Goal: Task Accomplishment & Management: Manage account settings

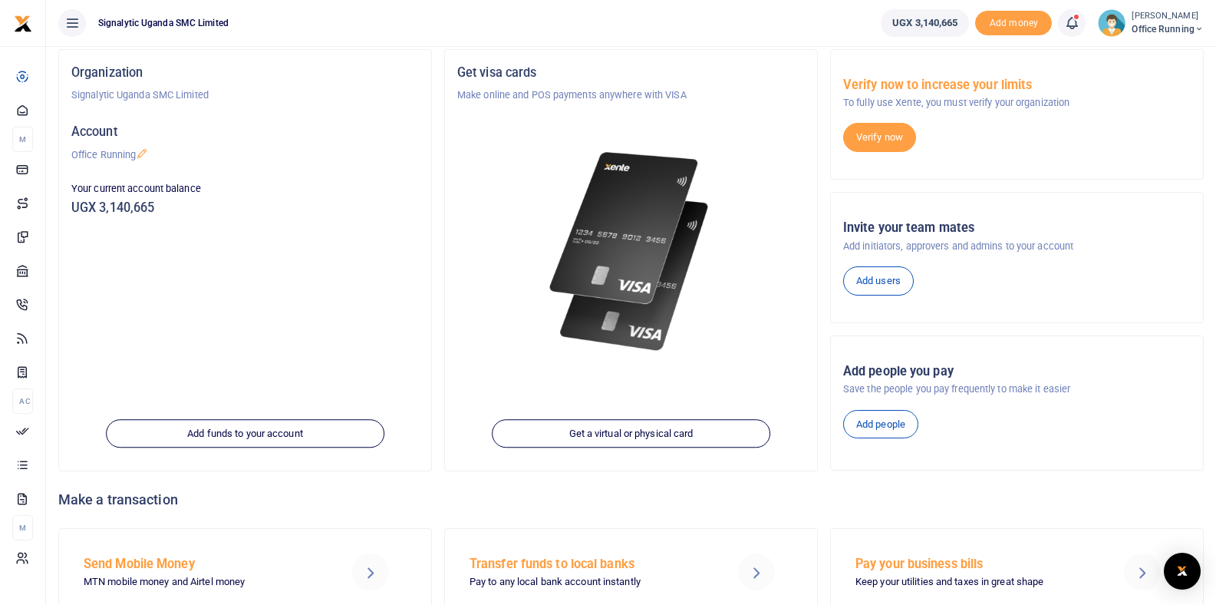
scroll to position [147, 0]
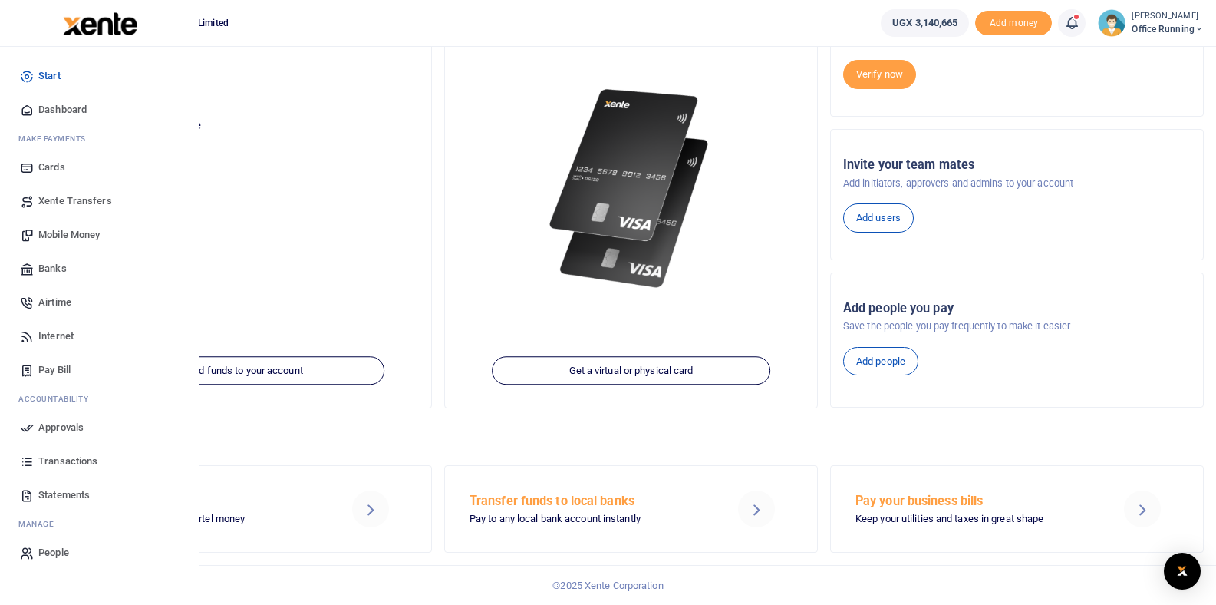
click at [81, 235] on span "Mobile Money" at bounding box center [68, 234] width 61 height 15
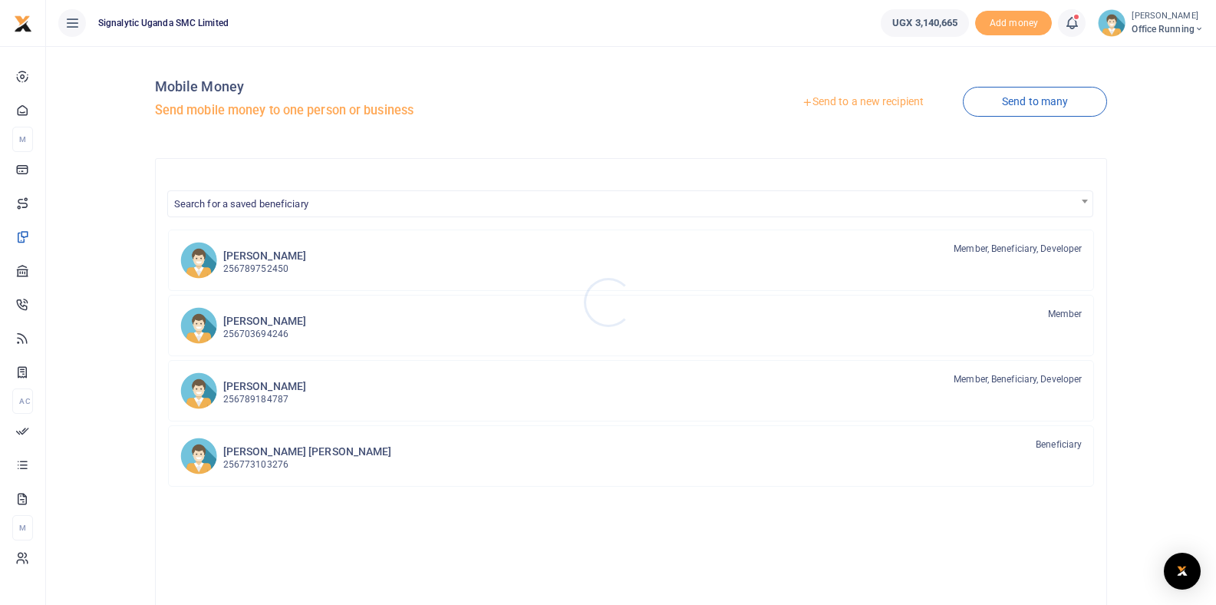
click at [463, 165] on div at bounding box center [608, 302] width 1216 height 605
click at [648, 203] on span "Search for a saved beneficiary" at bounding box center [630, 203] width 925 height 24
type input "[PERSON_NAME]"
click at [869, 172] on div "Search for a saved beneficiary Chris Turyamureba 256789752450 Member, Beneficia…" at bounding box center [631, 445] width 953 height 575
click at [858, 101] on link "Send to a new recipient" at bounding box center [863, 102] width 200 height 28
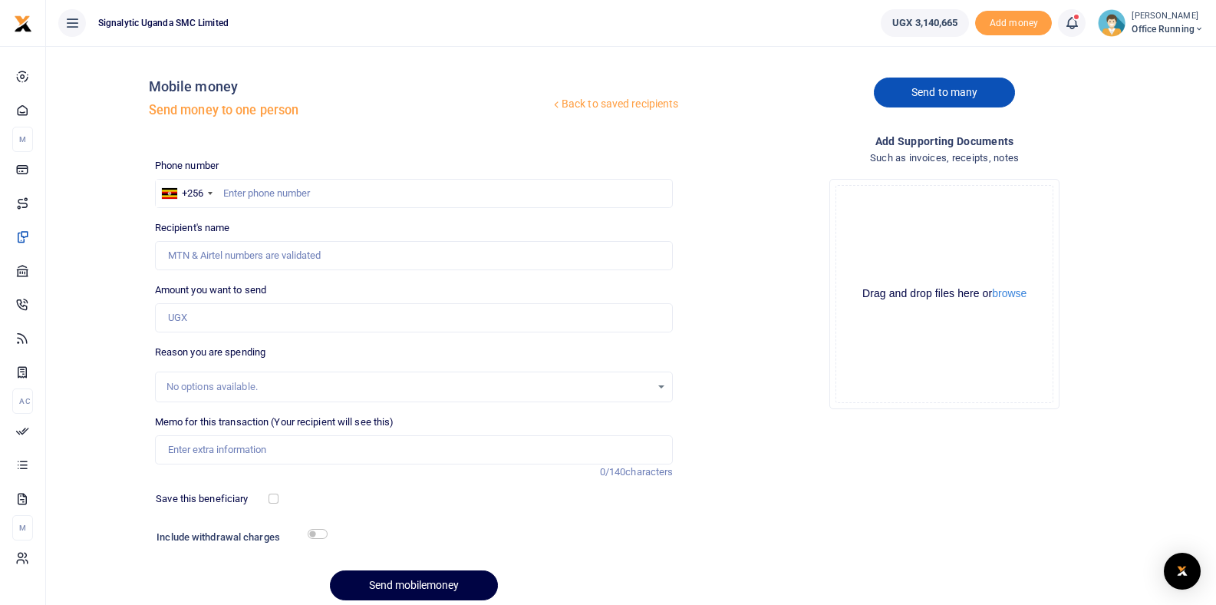
click at [1006, 105] on link "Send to many" at bounding box center [944, 92] width 141 height 30
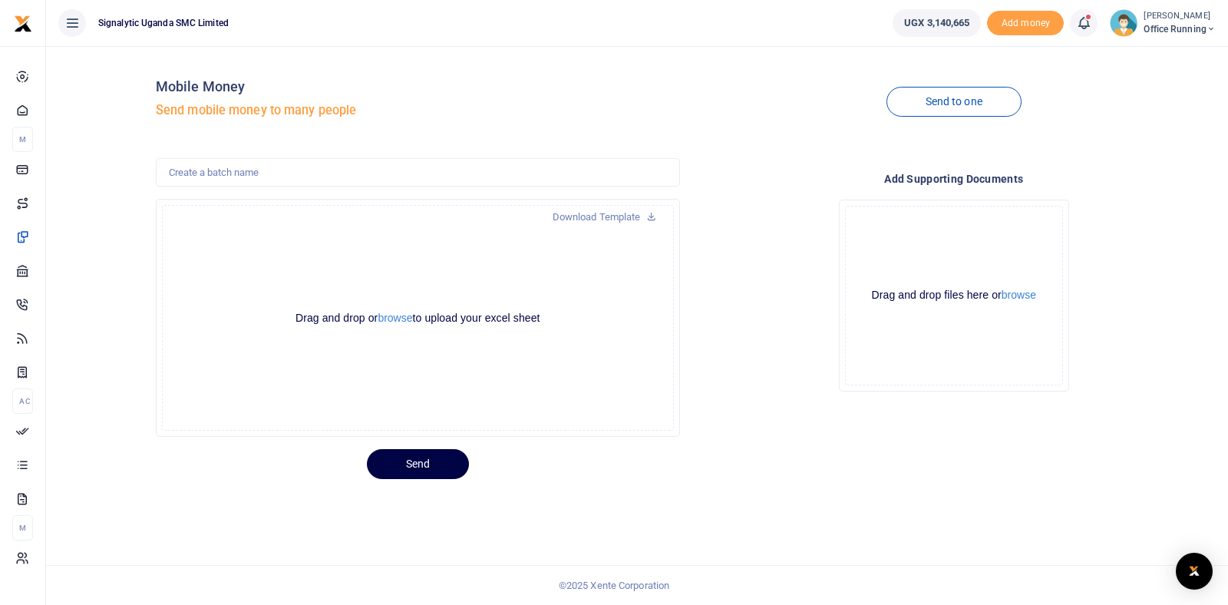
click at [764, 202] on div at bounding box center [614, 302] width 1228 height 605
click at [414, 164] on input "text" at bounding box center [418, 172] width 524 height 29
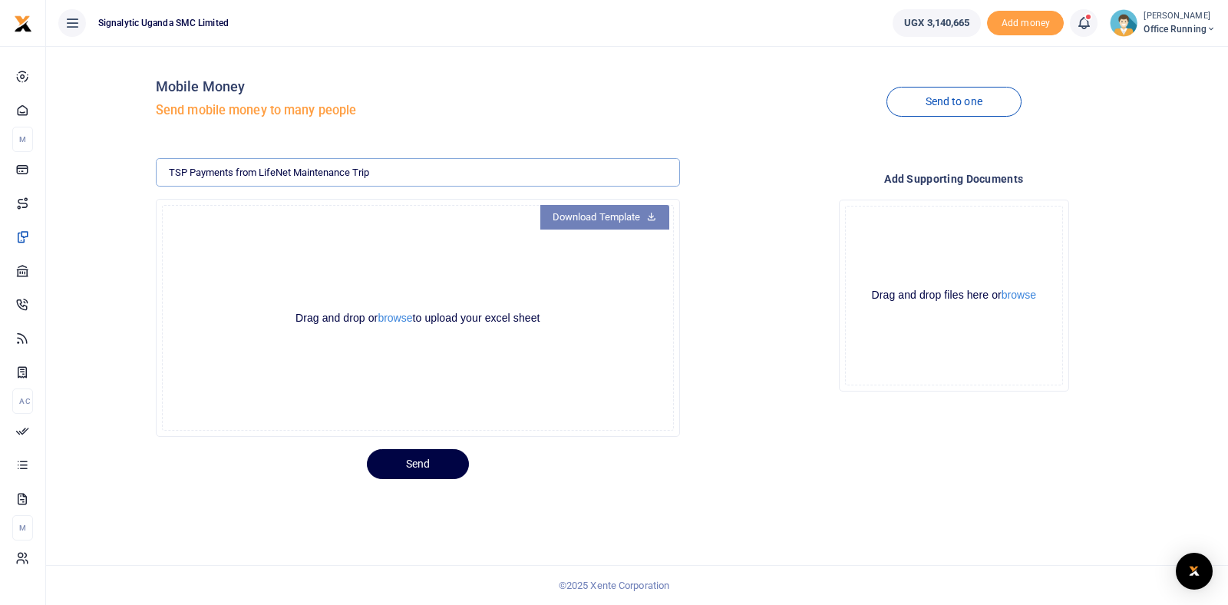
type input "TSP Payments from LifeNet Maintenance Trip"
click at [621, 216] on link "Download Template" at bounding box center [604, 217] width 129 height 25
click at [771, 249] on div "Drop your files here Drag and drop files here or browse Powered by Uppy" at bounding box center [954, 295] width 524 height 216
click at [691, 55] on div "Mobile Money Send mobile money to many people Send to one TSP Payments from Lif…" at bounding box center [637, 325] width 1182 height 559
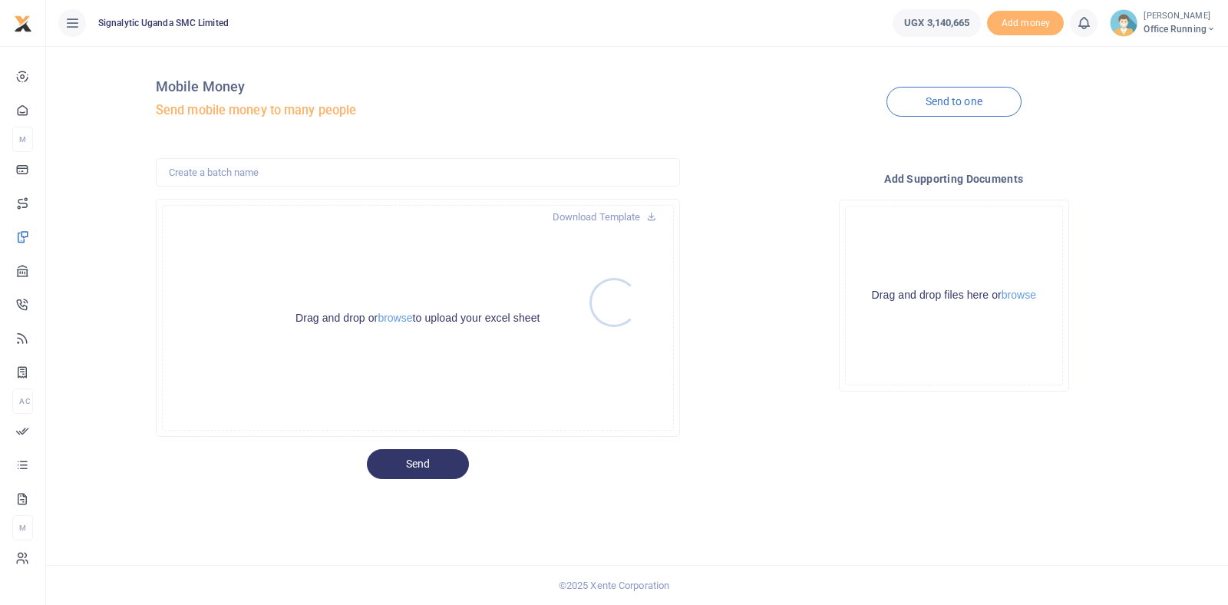
click at [779, 236] on div at bounding box center [614, 302] width 1228 height 605
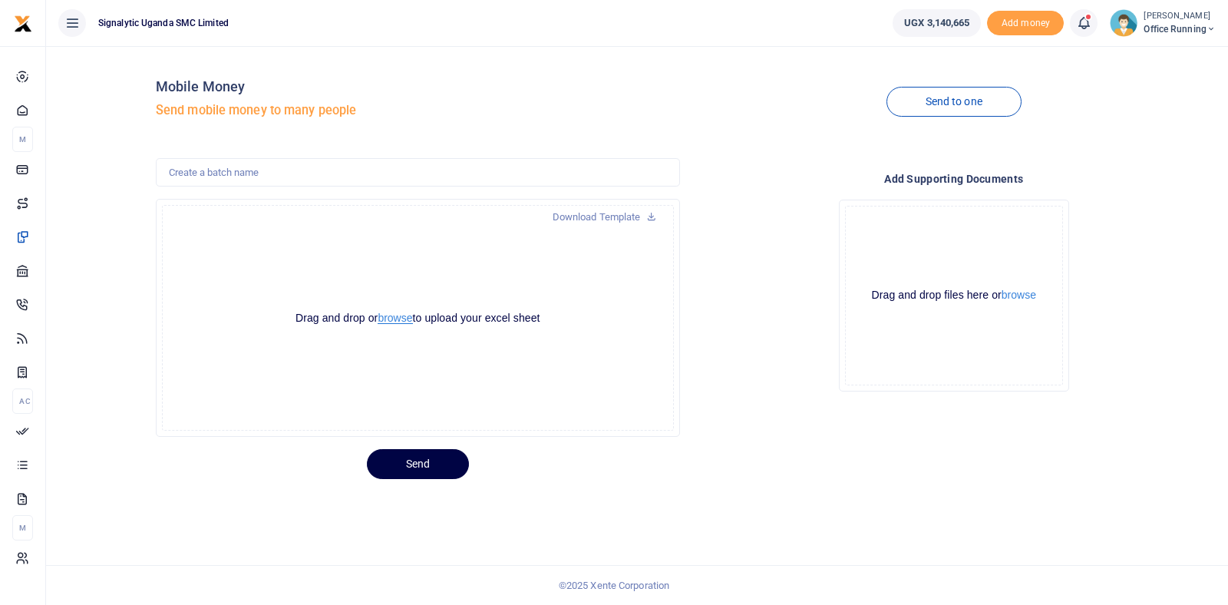
click at [396, 318] on button "browse" at bounding box center [395, 318] width 35 height 12
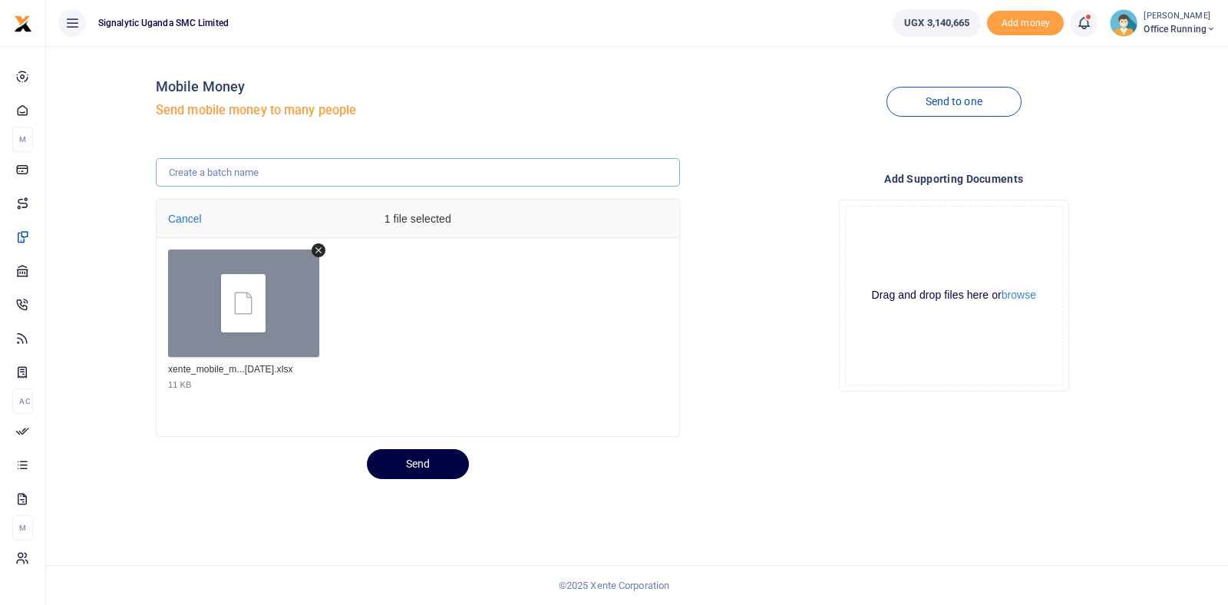
click at [226, 176] on input "text" at bounding box center [418, 172] width 524 height 29
type input "TSP payments Field Trip 00028"
click at [792, 388] on div "Drop your files here Drag and drop files here or browse Powered by Uppy" at bounding box center [954, 295] width 524 height 216
click at [407, 467] on button "Send" at bounding box center [418, 464] width 102 height 30
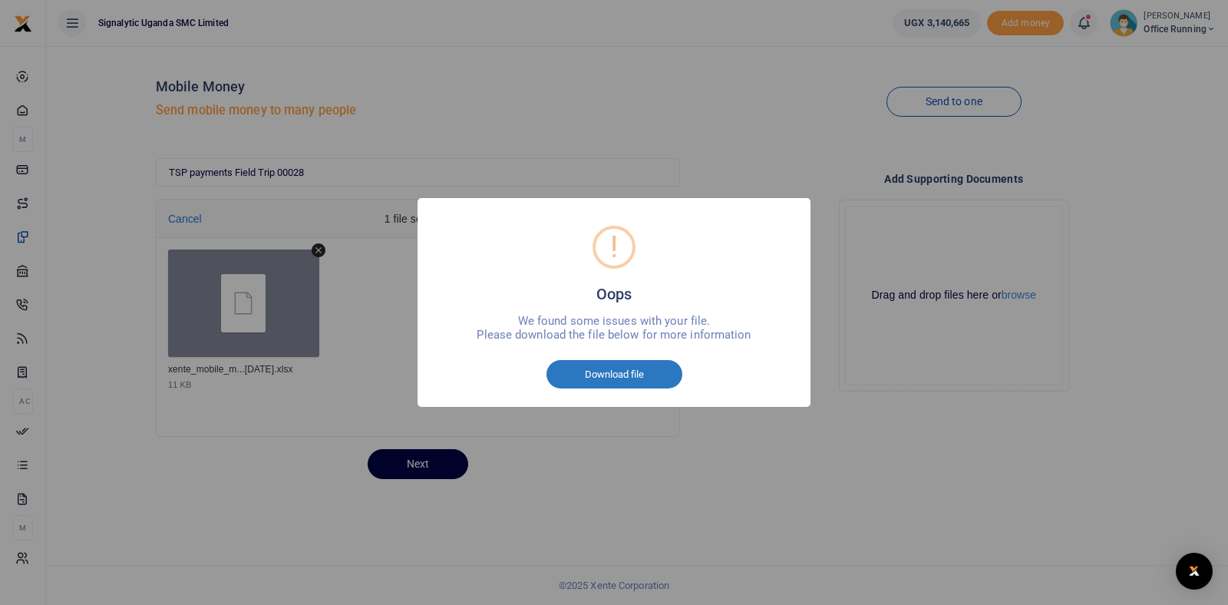
click at [648, 381] on button "Download file" at bounding box center [614, 374] width 136 height 29
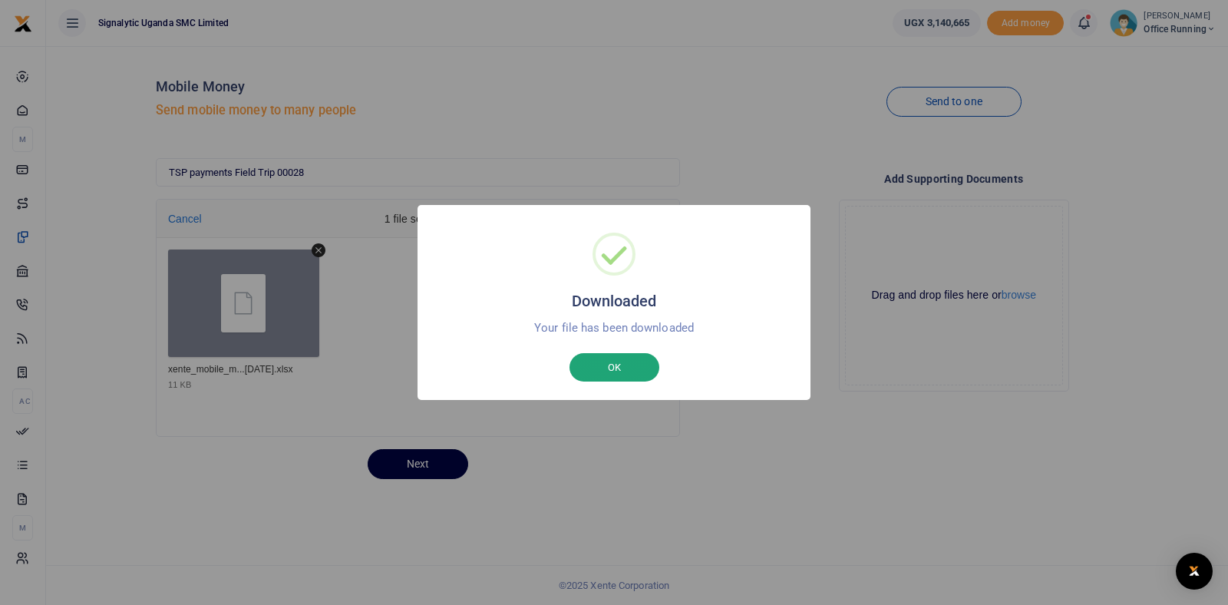
click at [615, 367] on button "OK" at bounding box center [614, 367] width 90 height 29
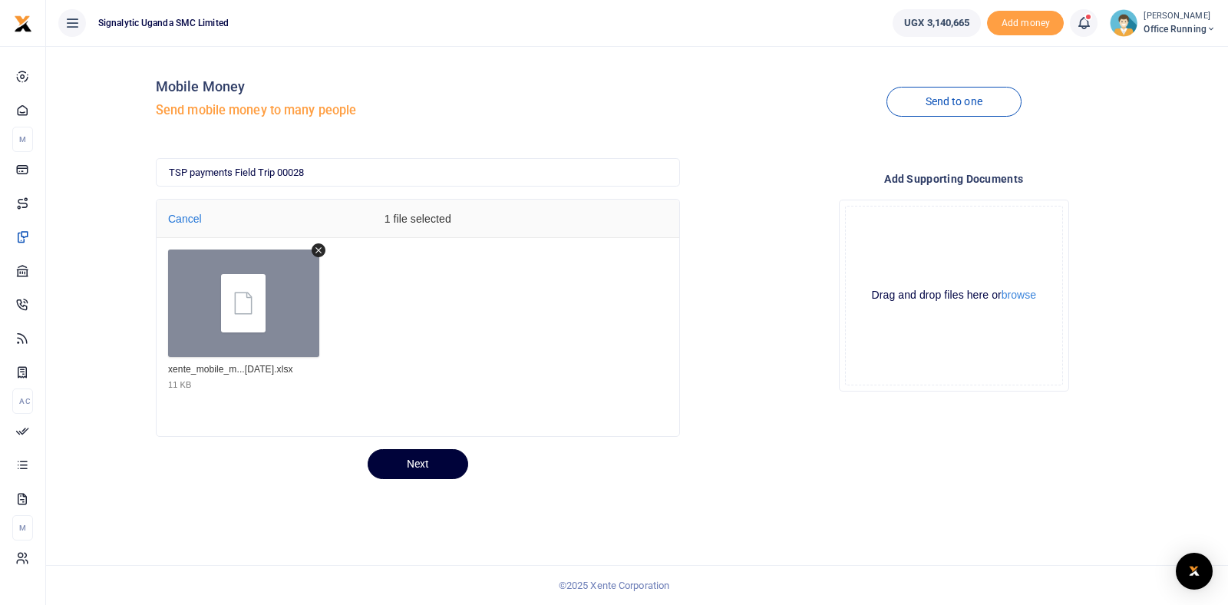
click at [420, 461] on button "Next" at bounding box center [418, 464] width 101 height 30
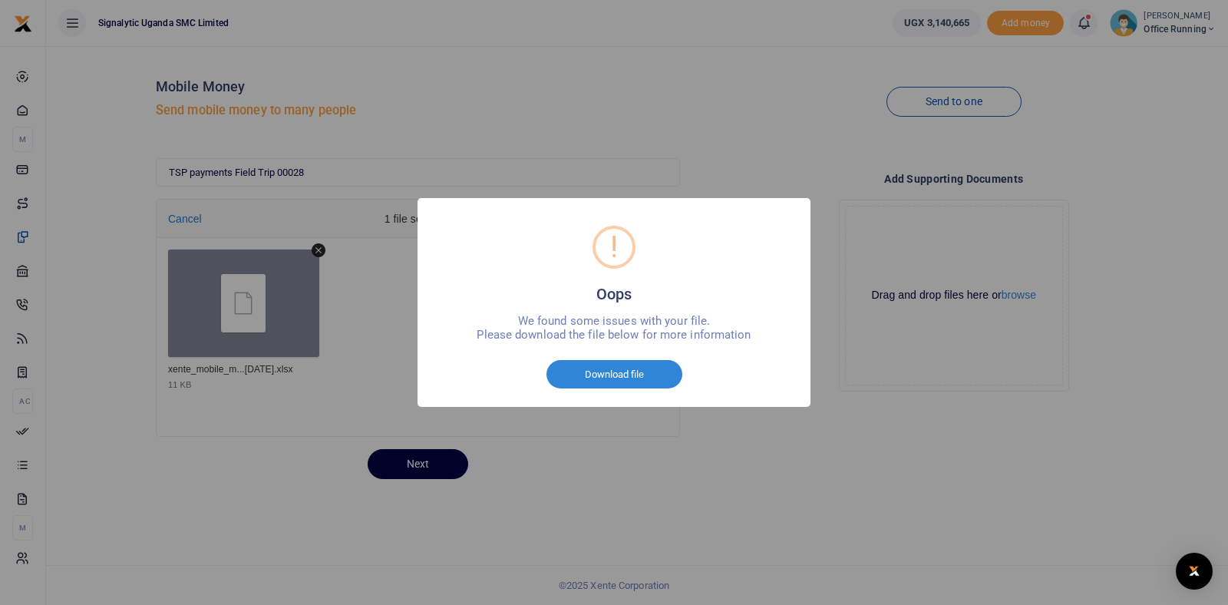
click at [819, 432] on div "! Oops × We found some issues with your file. Please download the file below fo…" at bounding box center [614, 302] width 1228 height 605
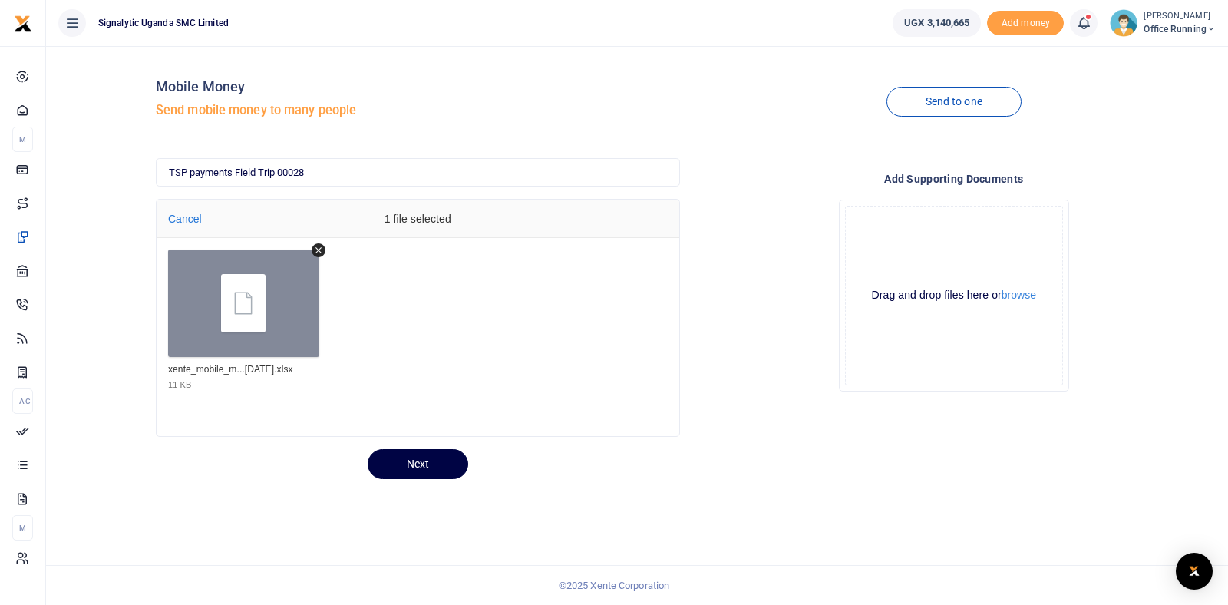
click at [761, 399] on div "Drop your files here Drag and drop files here or browse Powered by Uppy" at bounding box center [954, 295] width 524 height 216
click at [321, 250] on icon "Remove file" at bounding box center [319, 250] width 14 height 14
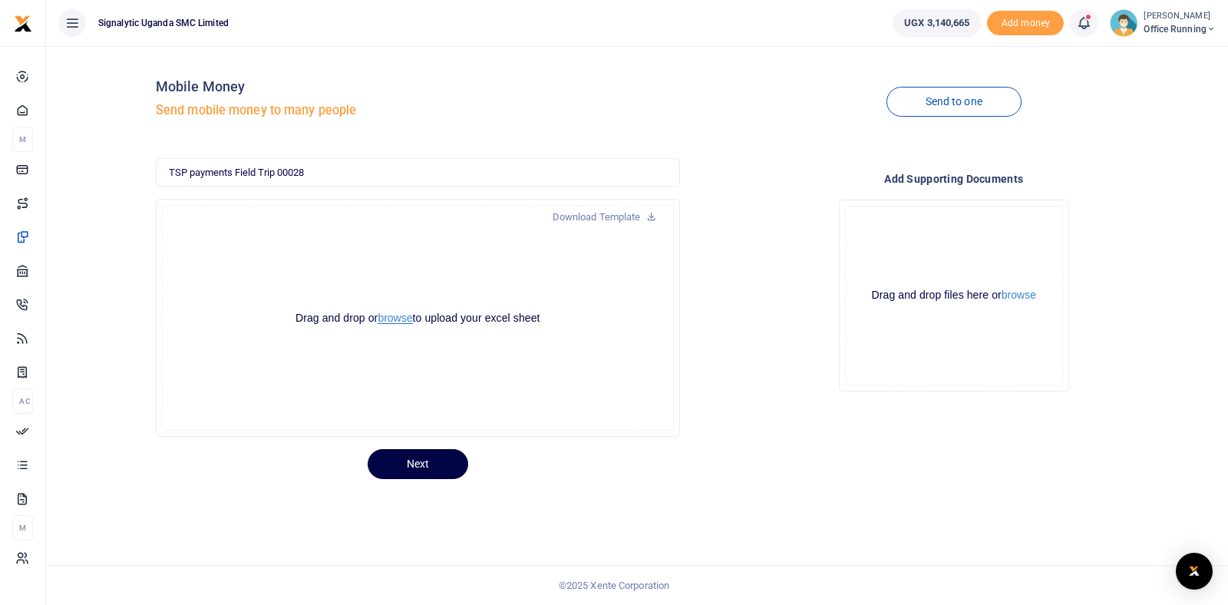
click at [390, 321] on button "browse" at bounding box center [395, 318] width 35 height 12
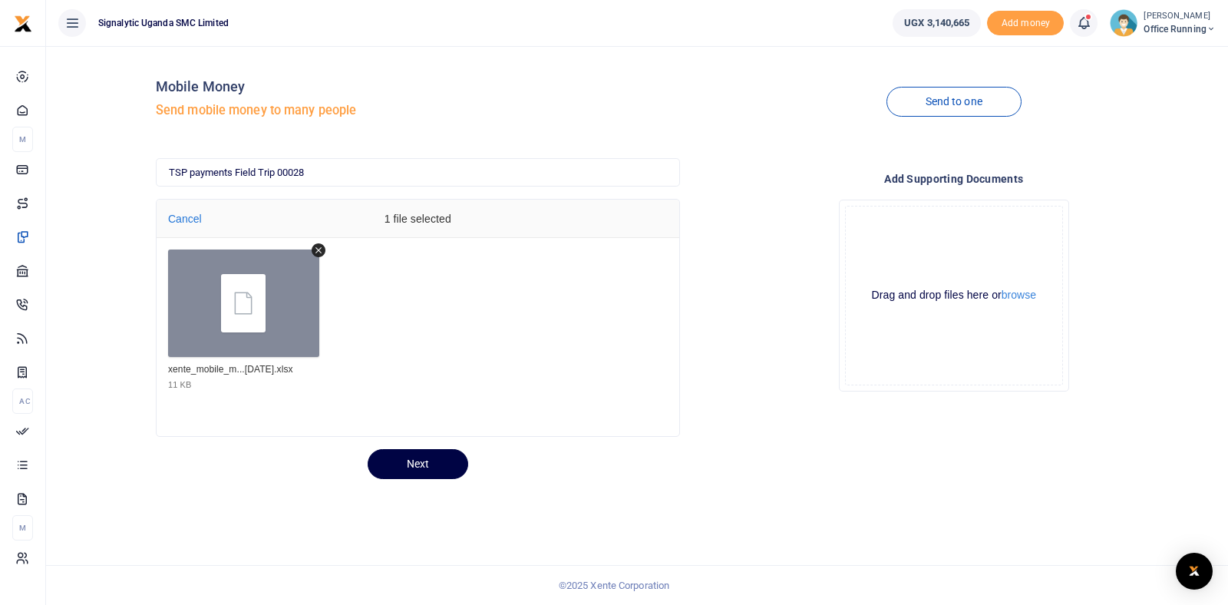
click at [437, 483] on div "Mobile Money Send mobile money to many people Send to one TSP payments Field Tr…" at bounding box center [637, 325] width 1182 height 559
click at [437, 467] on button "Next" at bounding box center [418, 464] width 101 height 30
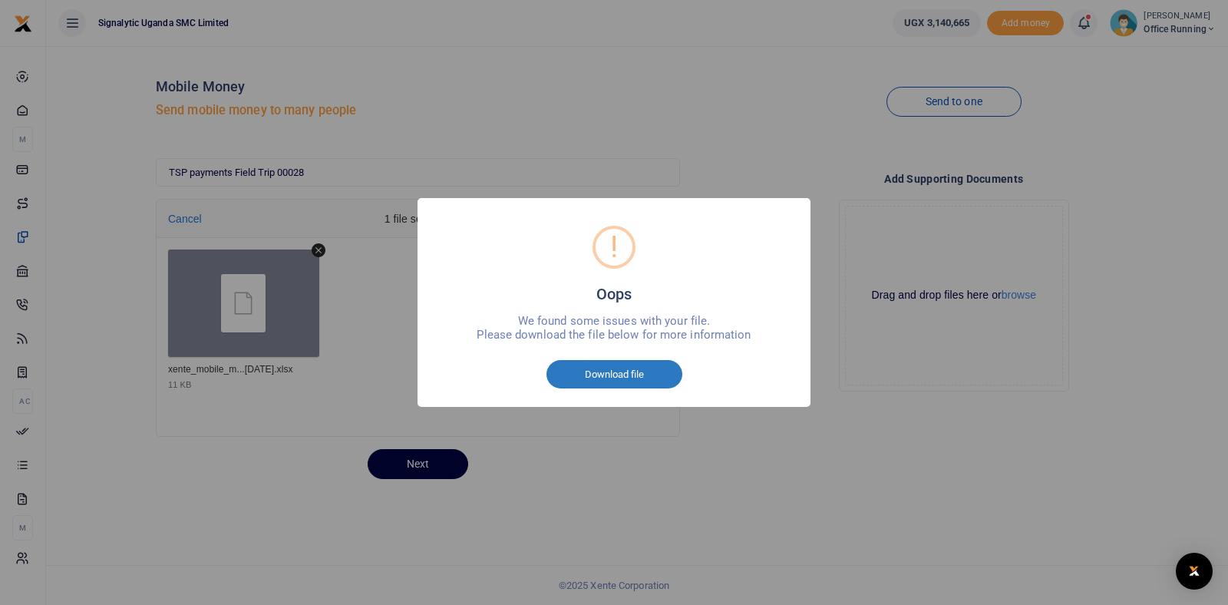
click at [640, 376] on button "Download file" at bounding box center [614, 374] width 136 height 29
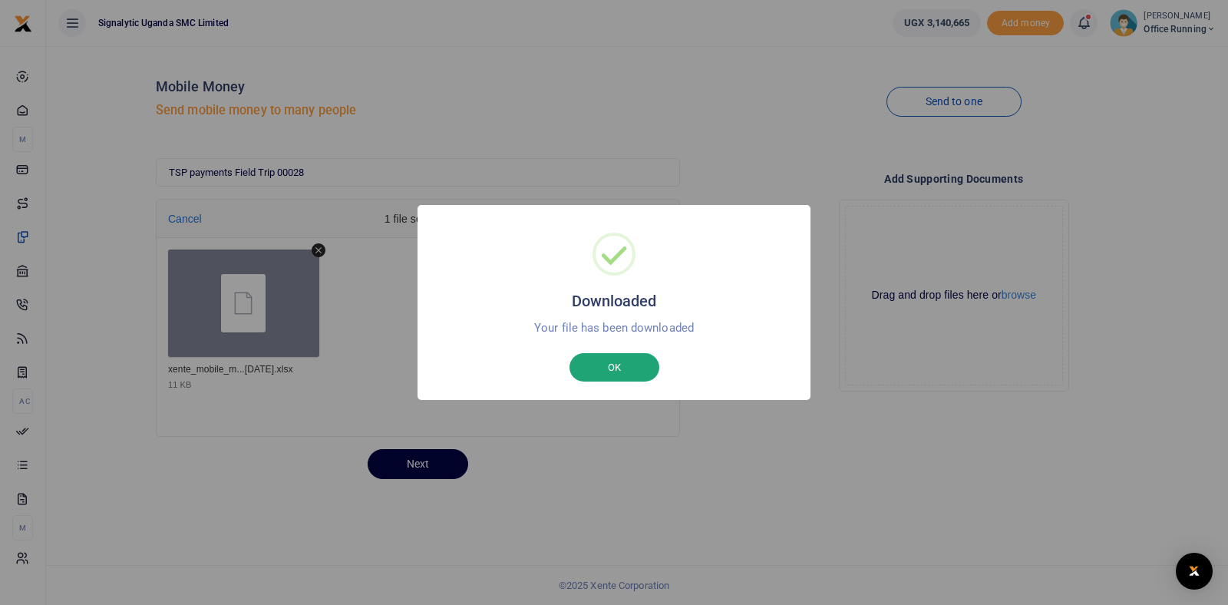
click at [603, 364] on button "OK" at bounding box center [614, 367] width 90 height 29
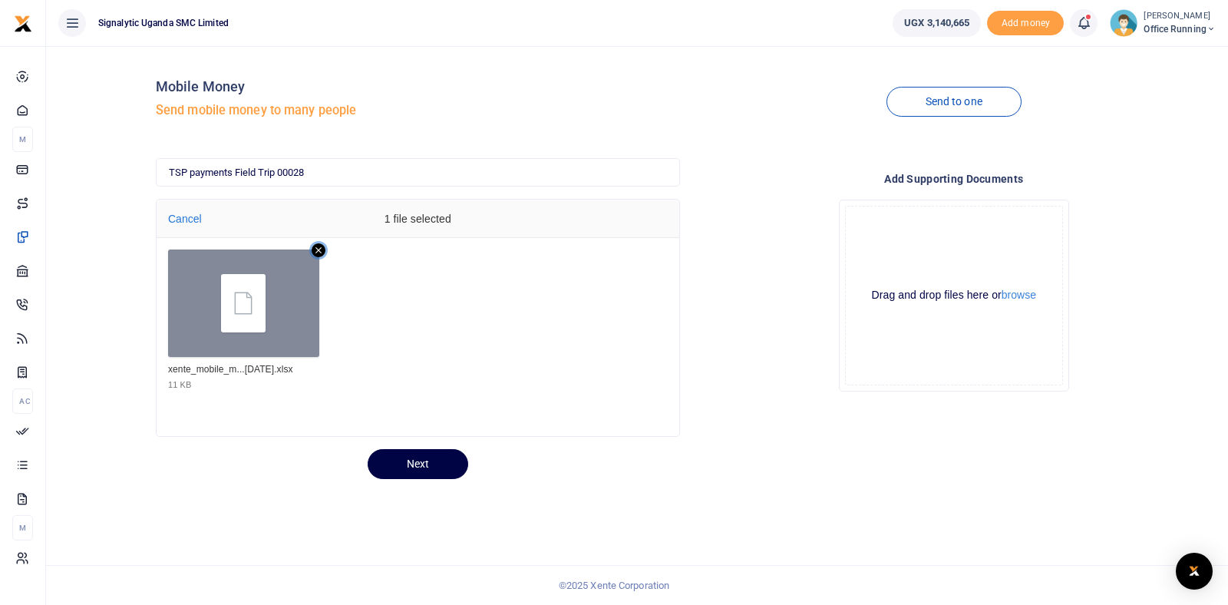
click at [323, 249] on icon "Remove file" at bounding box center [319, 250] width 14 height 14
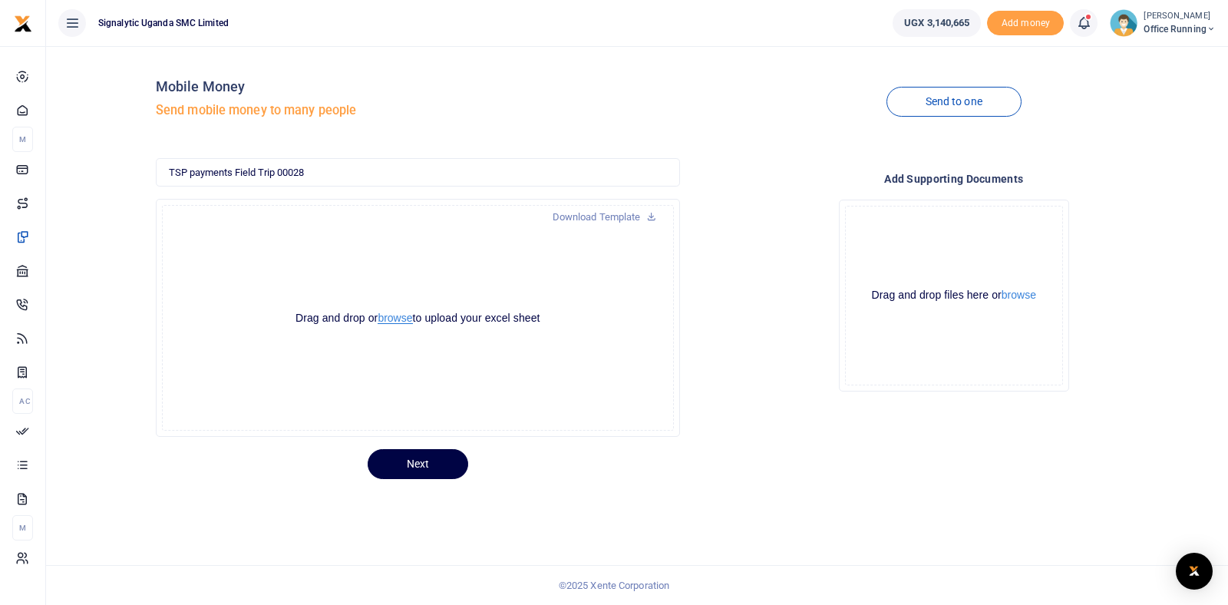
click at [389, 317] on button "browse" at bounding box center [395, 318] width 35 height 12
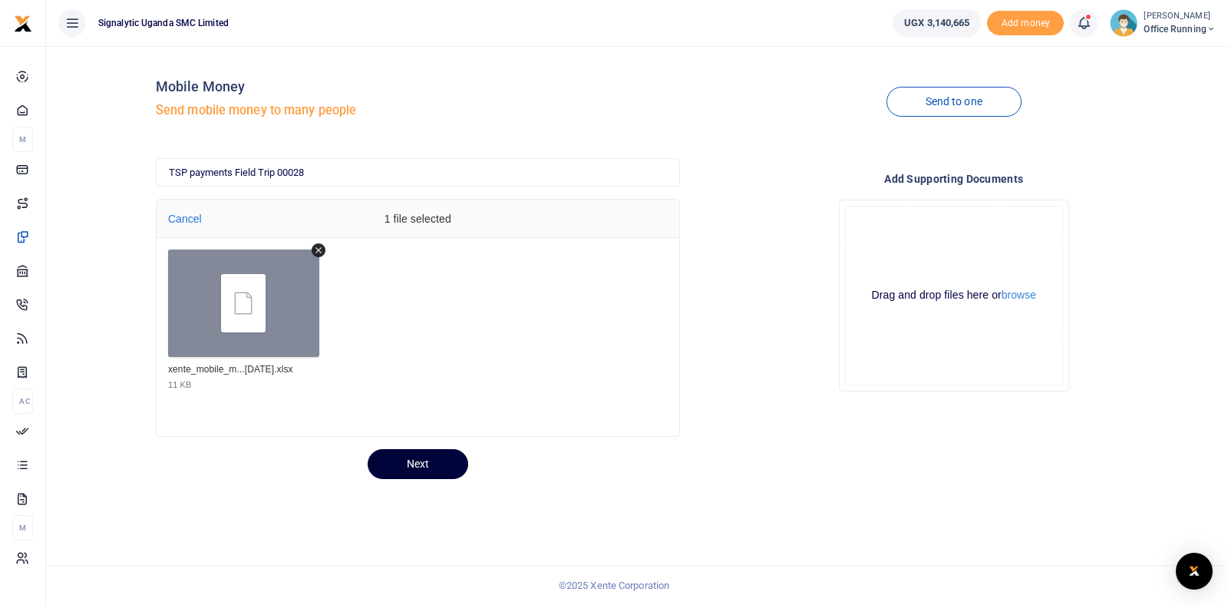
click at [433, 467] on button "Next" at bounding box center [418, 464] width 101 height 30
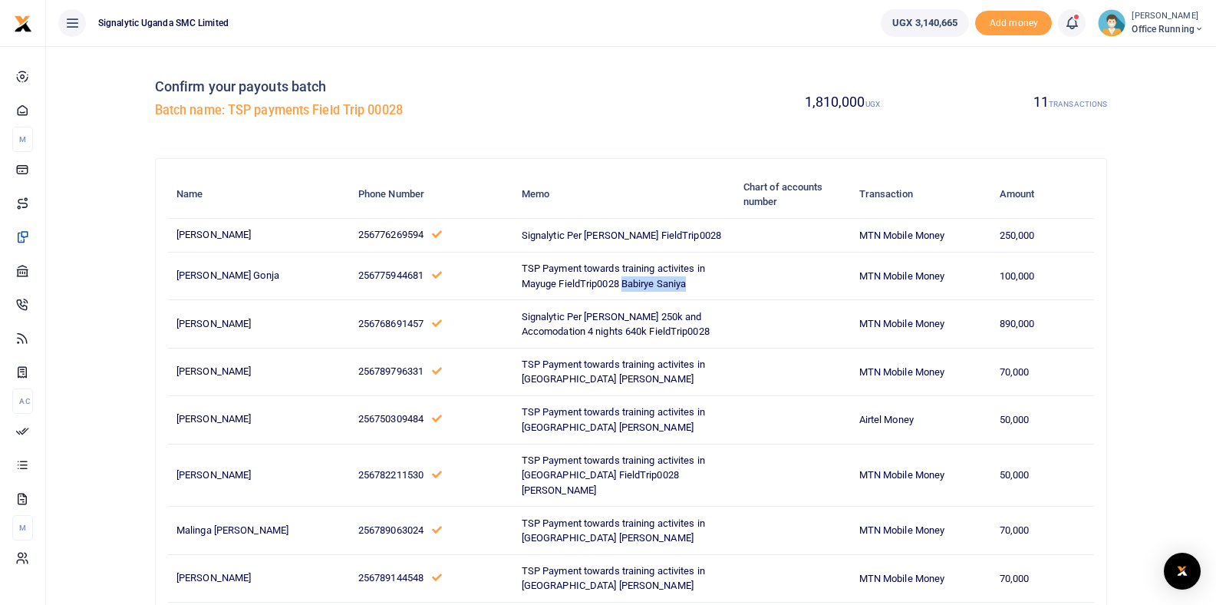
drag, startPoint x: 520, startPoint y: 311, endPoint x: 602, endPoint y: 305, distance: 82.3
click at [602, 300] on td "TSP Payment towards training activites in Mayuge FieldTrip0028 Babirye Saniya" at bounding box center [624, 276] width 222 height 48
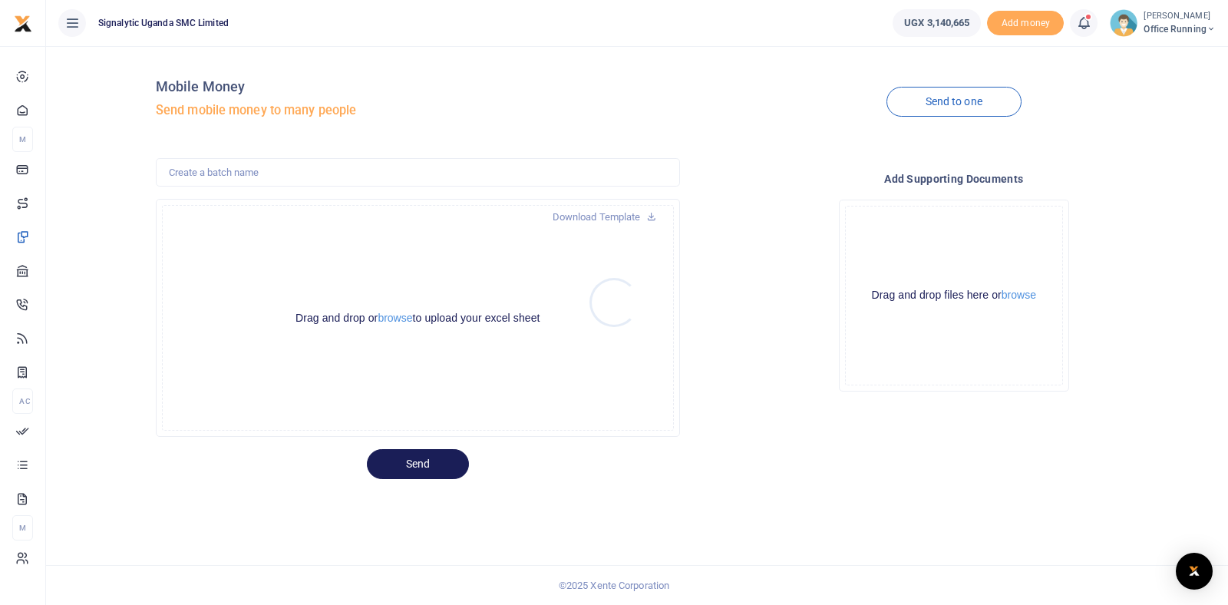
click at [798, 229] on div at bounding box center [614, 302] width 1228 height 605
click at [247, 173] on input "text" at bounding box center [418, 172] width 524 height 29
type input "TSP Payments"
click at [699, 88] on div "Send to one" at bounding box center [954, 101] width 536 height 87
click at [379, 322] on button "browse" at bounding box center [395, 318] width 35 height 12
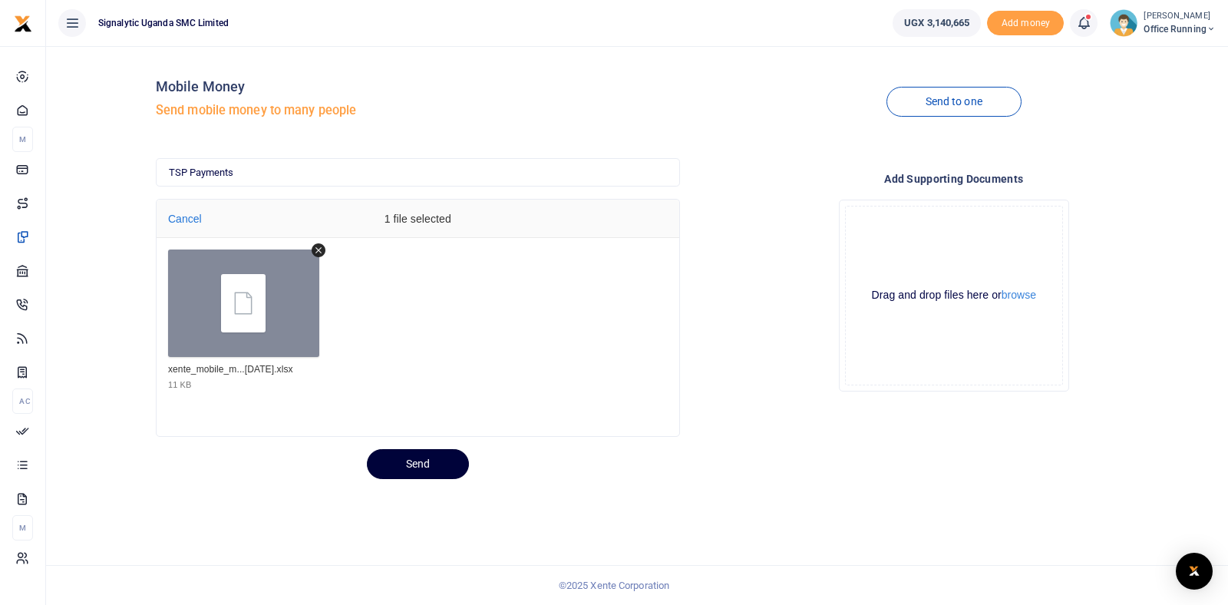
click at [418, 467] on button "Send" at bounding box center [418, 464] width 102 height 30
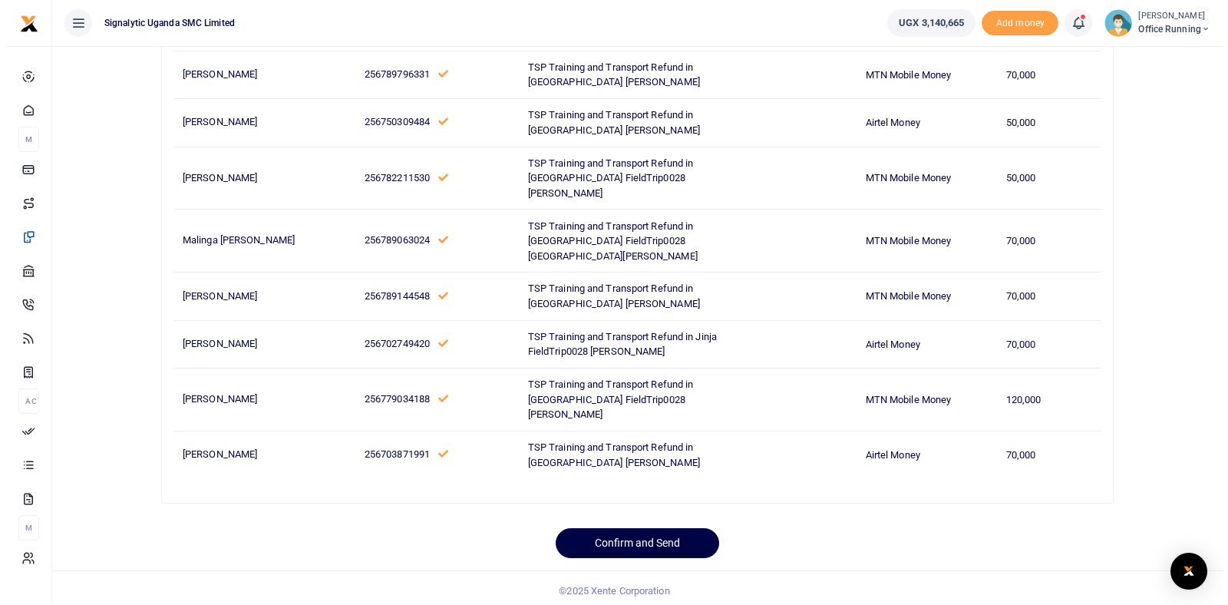
scroll to position [347, 0]
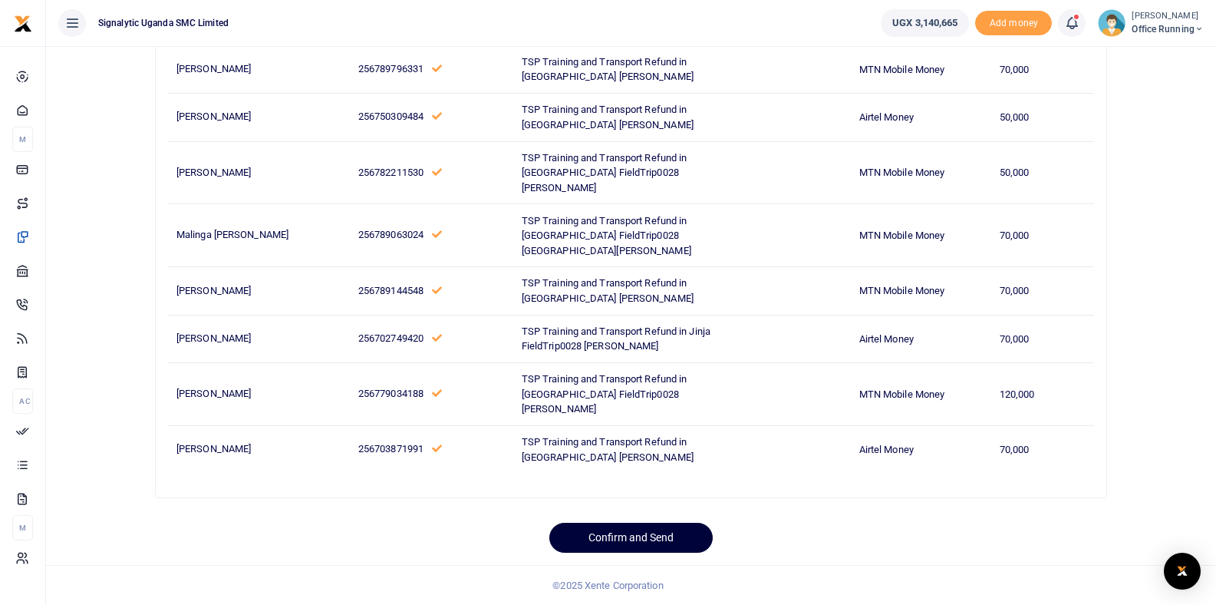
click at [627, 539] on button "Confirm and Send" at bounding box center [630, 538] width 163 height 30
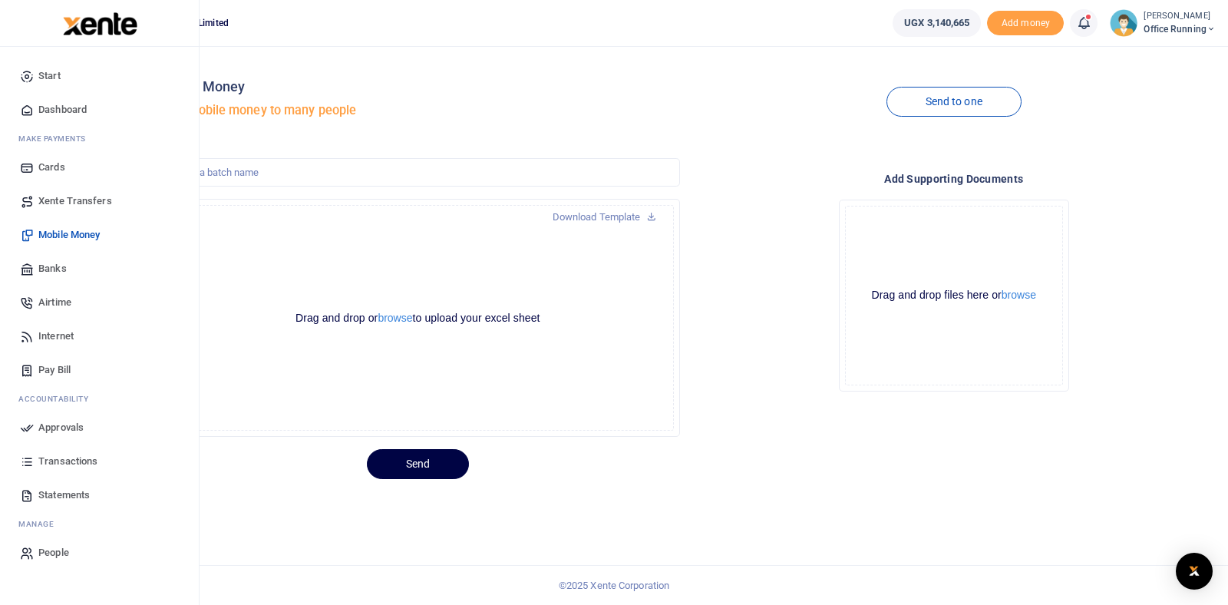
click at [65, 428] on span "Approvals" at bounding box center [60, 427] width 45 height 15
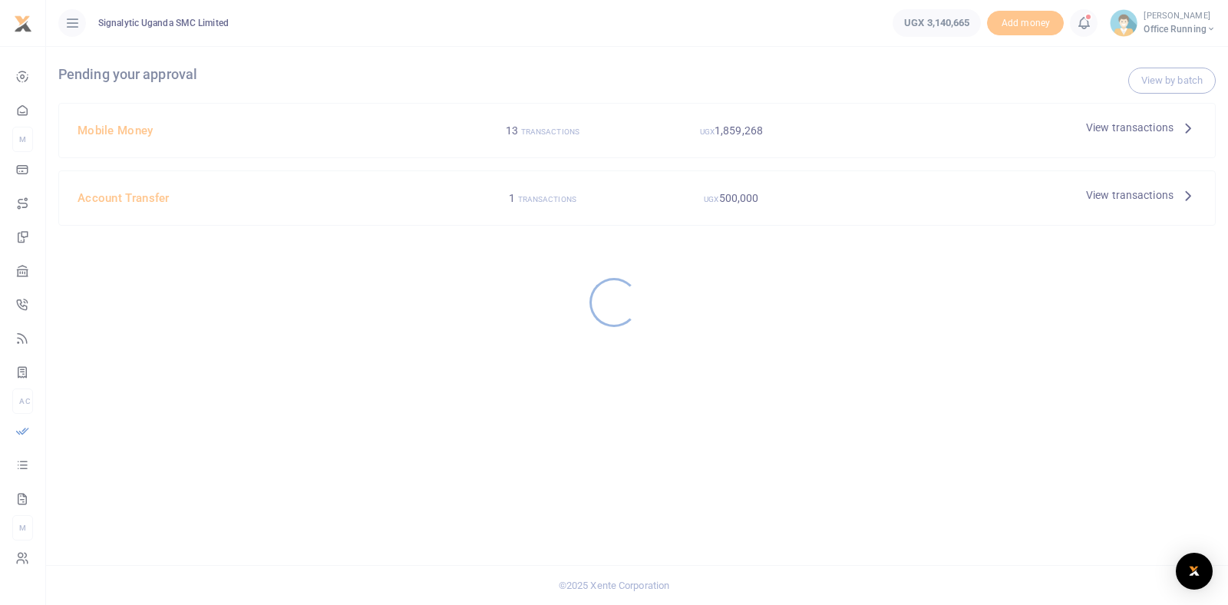
click at [213, 120] on div at bounding box center [614, 302] width 1228 height 605
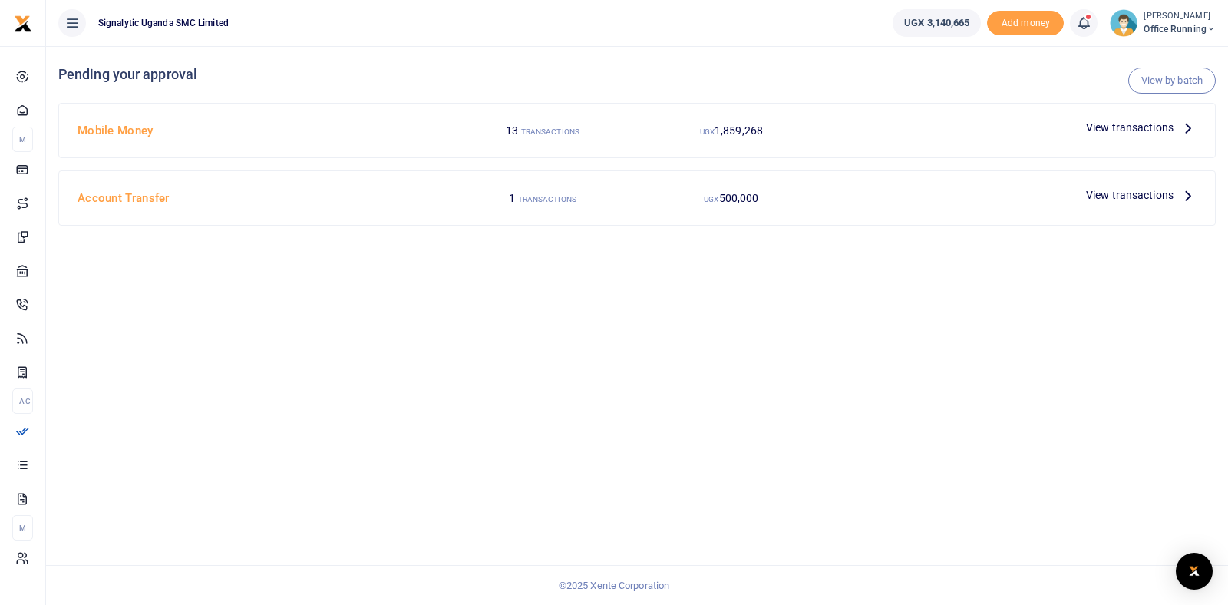
drag, startPoint x: 981, startPoint y: 129, endPoint x: 1130, endPoint y: 127, distance: 149.6
click at [1014, 128] on div at bounding box center [953, 127] width 255 height 23
click at [1130, 127] on span "View transactions" at bounding box center [1129, 127] width 87 height 17
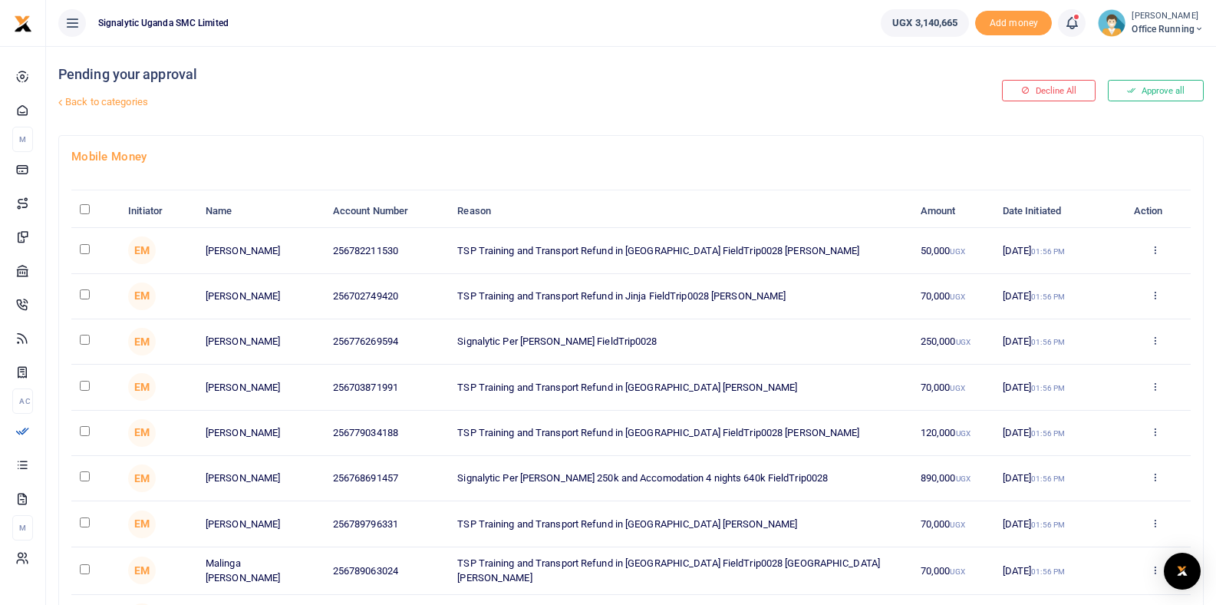
click at [85, 209] on input "\a \a : activate to sort column descending" at bounding box center [85, 209] width 10 height 10
checkbox input "true"
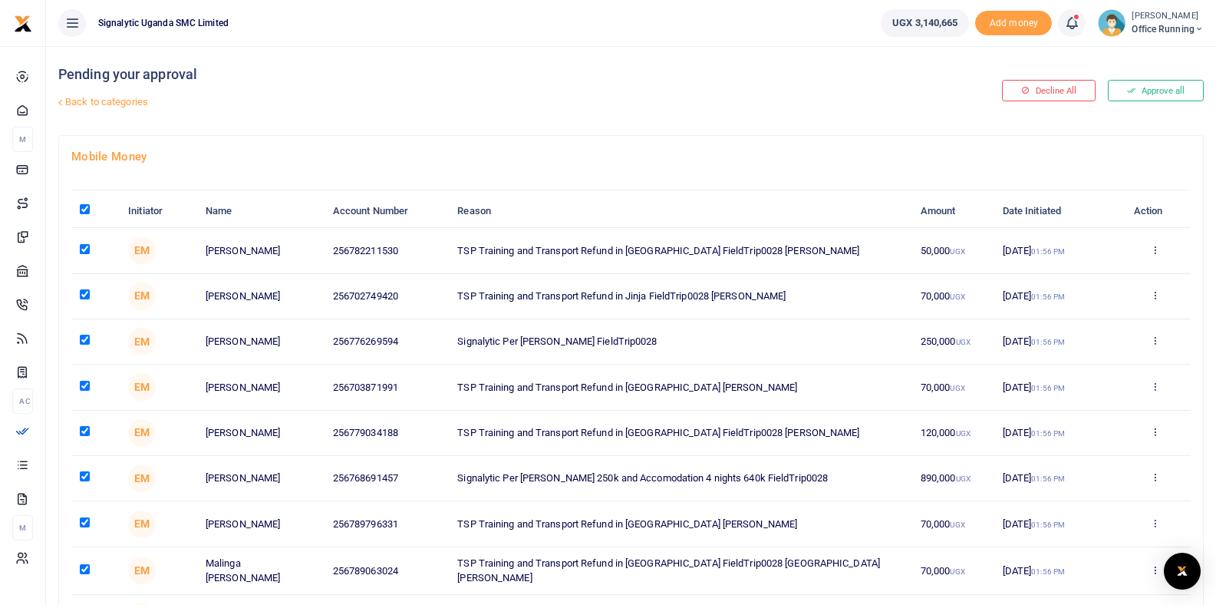
checkbox input "true"
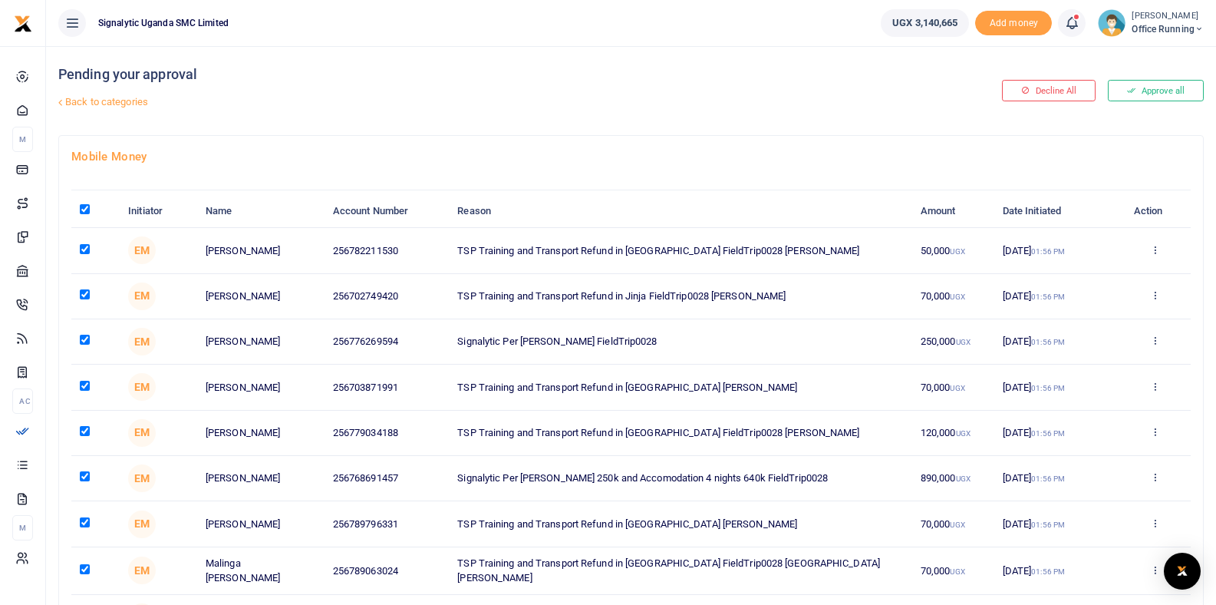
checkbox input "true"
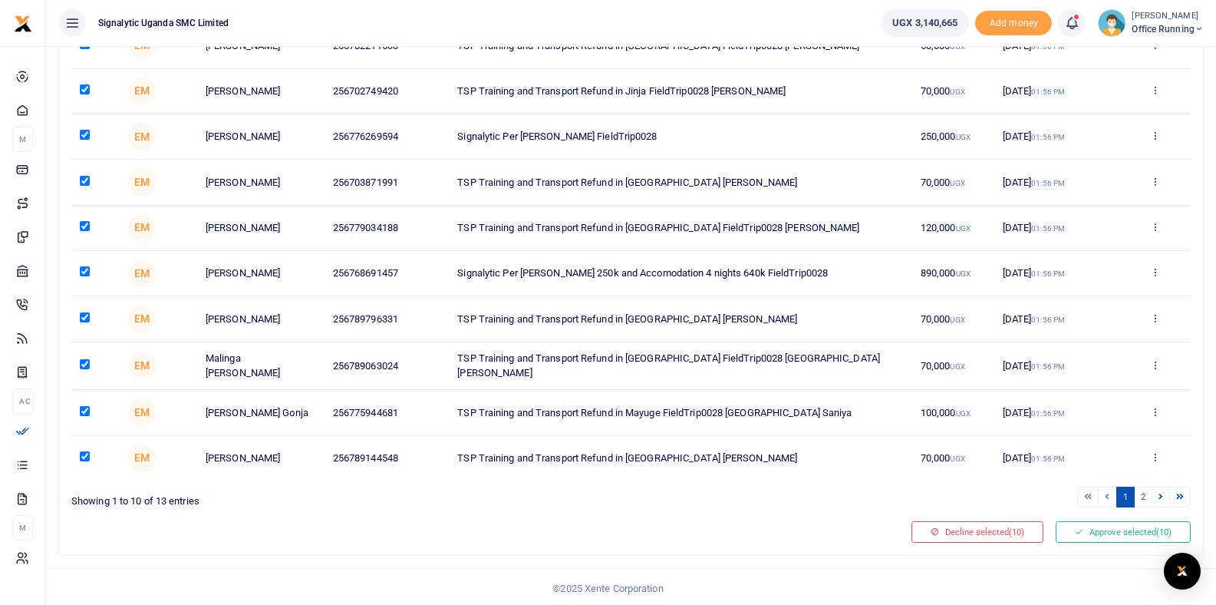
scroll to position [206, 0]
click at [84, 407] on input "checkbox" at bounding box center [85, 410] width 10 height 10
checkbox input "false"
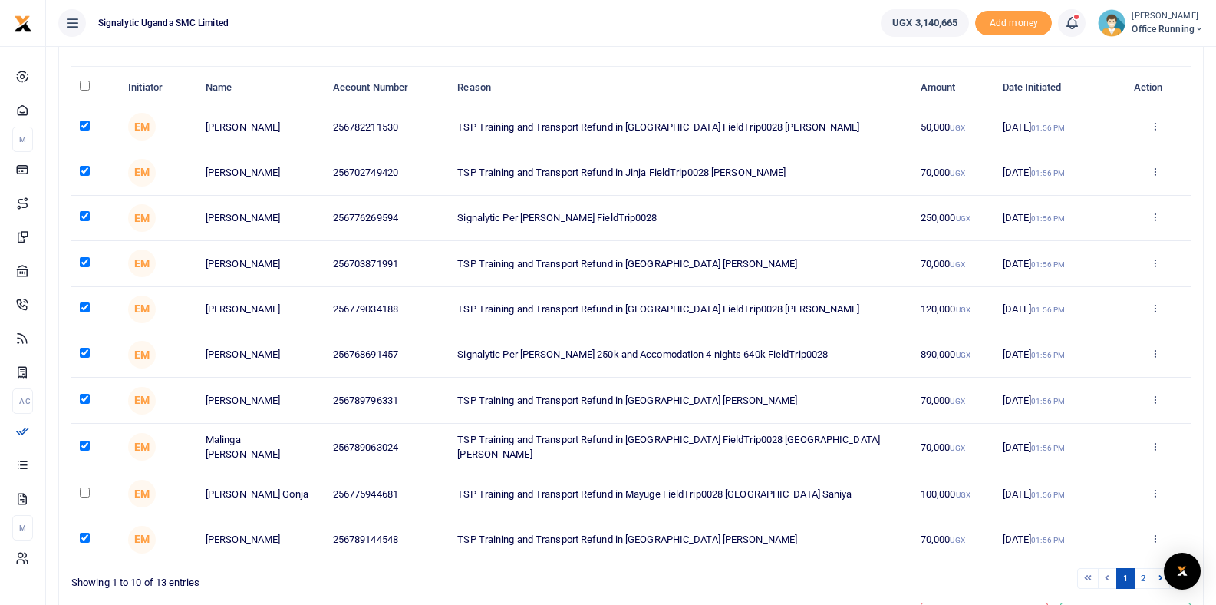
scroll to position [0, 0]
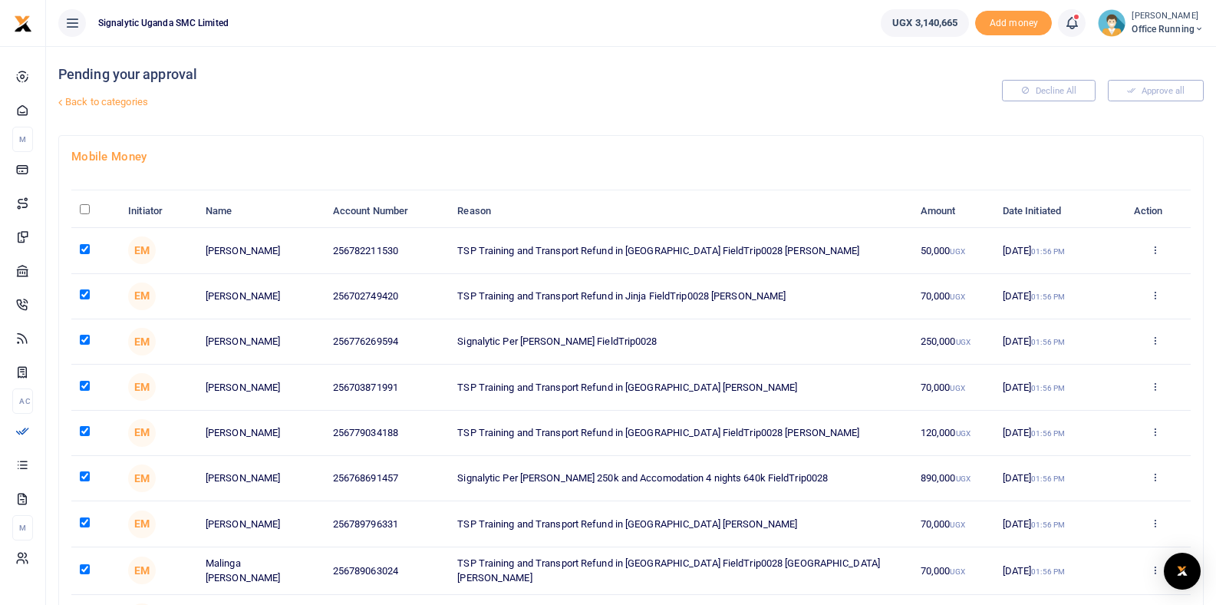
click at [71, 21] on icon at bounding box center [71, 23] width 15 height 17
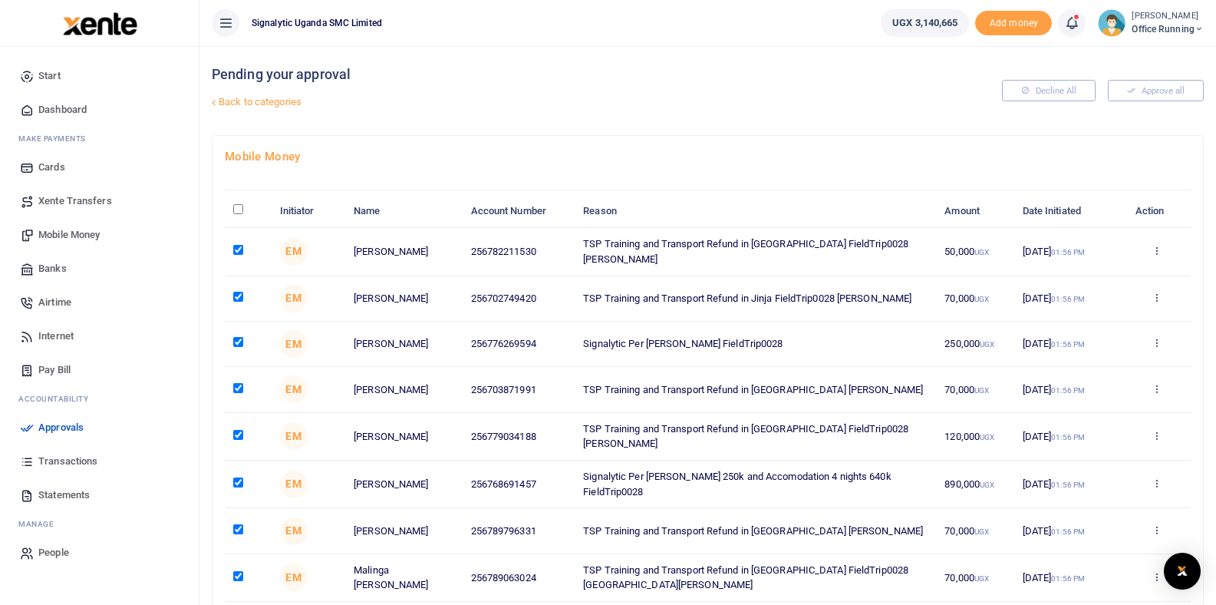
click at [1157, 31] on span "Office Running" at bounding box center [1168, 29] width 72 height 14
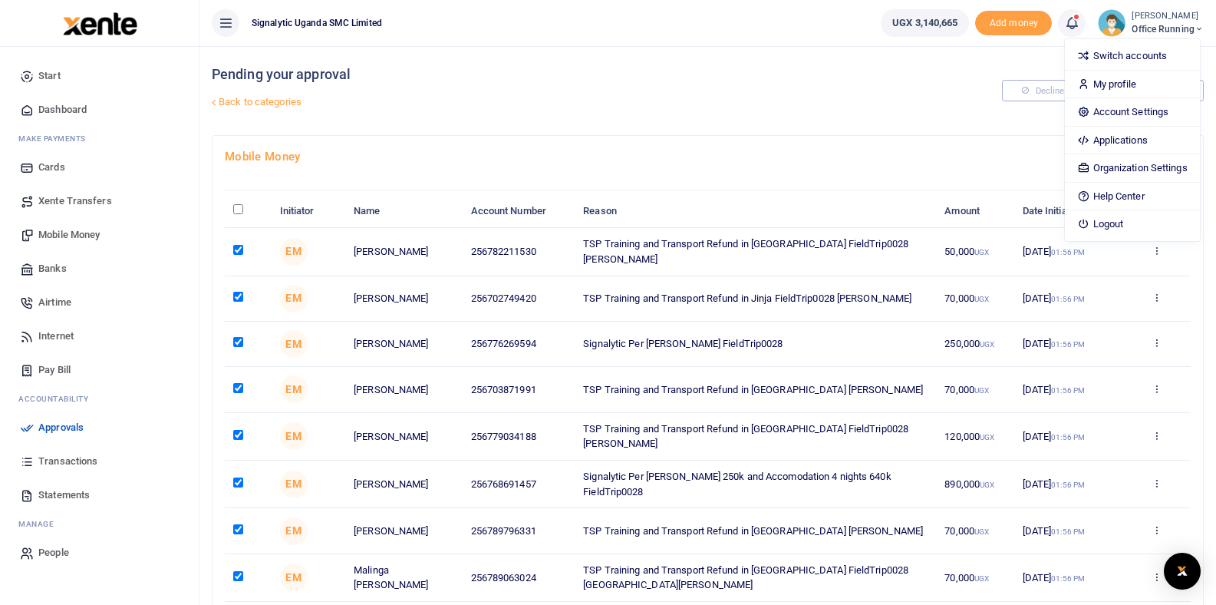
click at [457, 117] on div "Pending your approval Back to categories" at bounding box center [541, 90] width 658 height 89
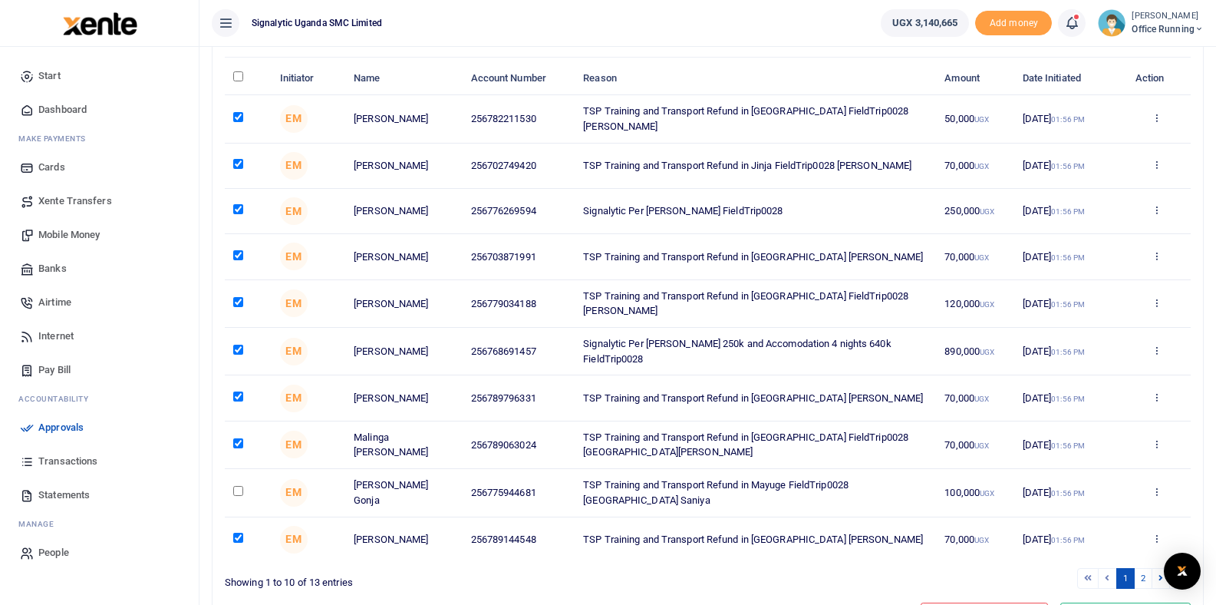
scroll to position [217, 0]
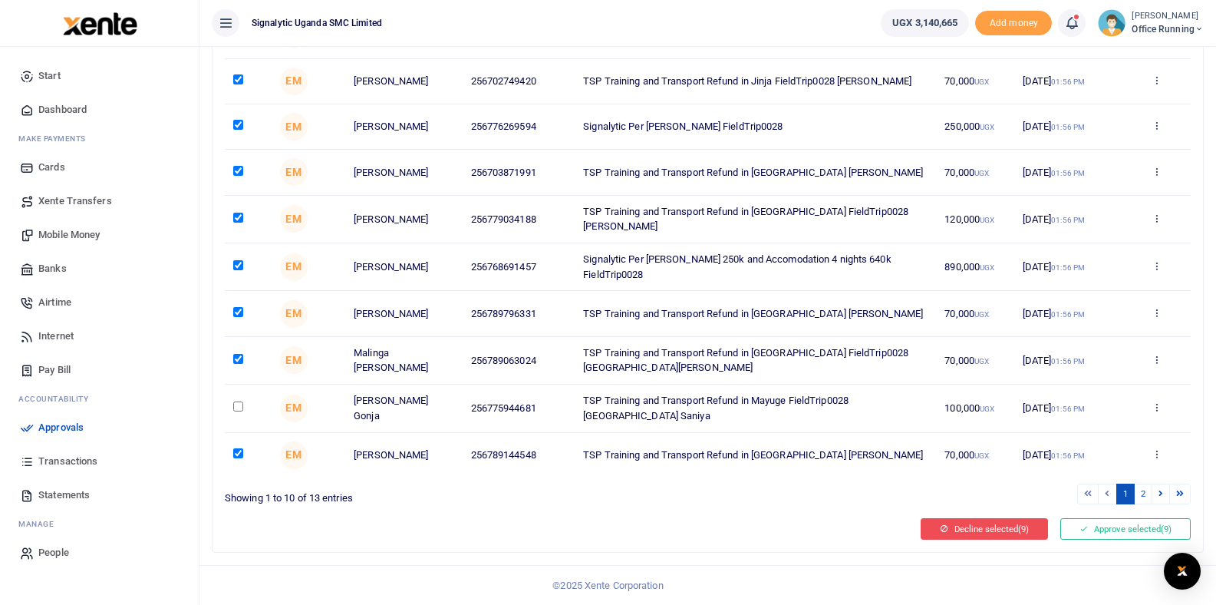
click at [974, 532] on button "Decline selected (9)" at bounding box center [984, 528] width 127 height 21
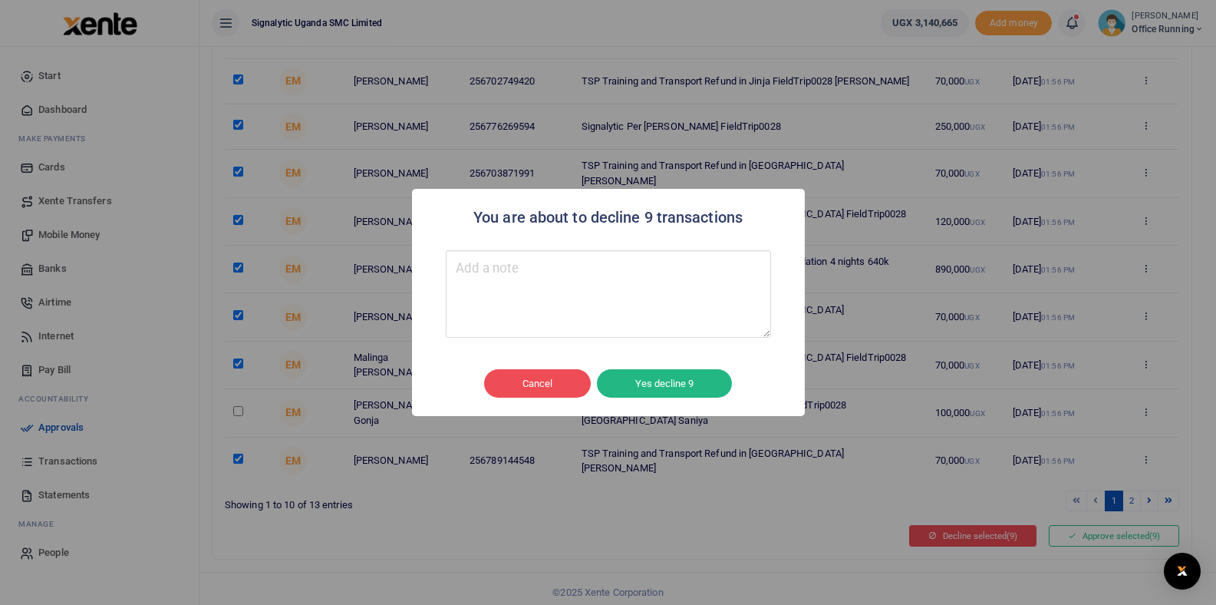
scroll to position [210, 0]
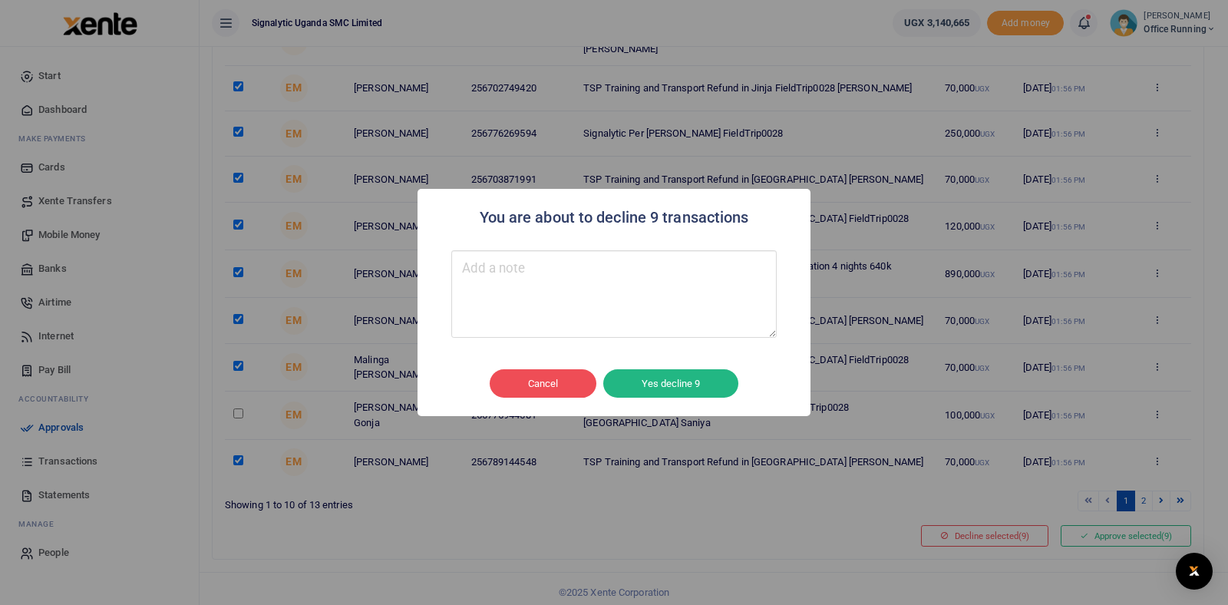
click at [513, 311] on textarea "Type your message here" at bounding box center [613, 293] width 325 height 87
type textarea "Wrong account"
click at [542, 383] on button "Cancel" at bounding box center [543, 383] width 107 height 29
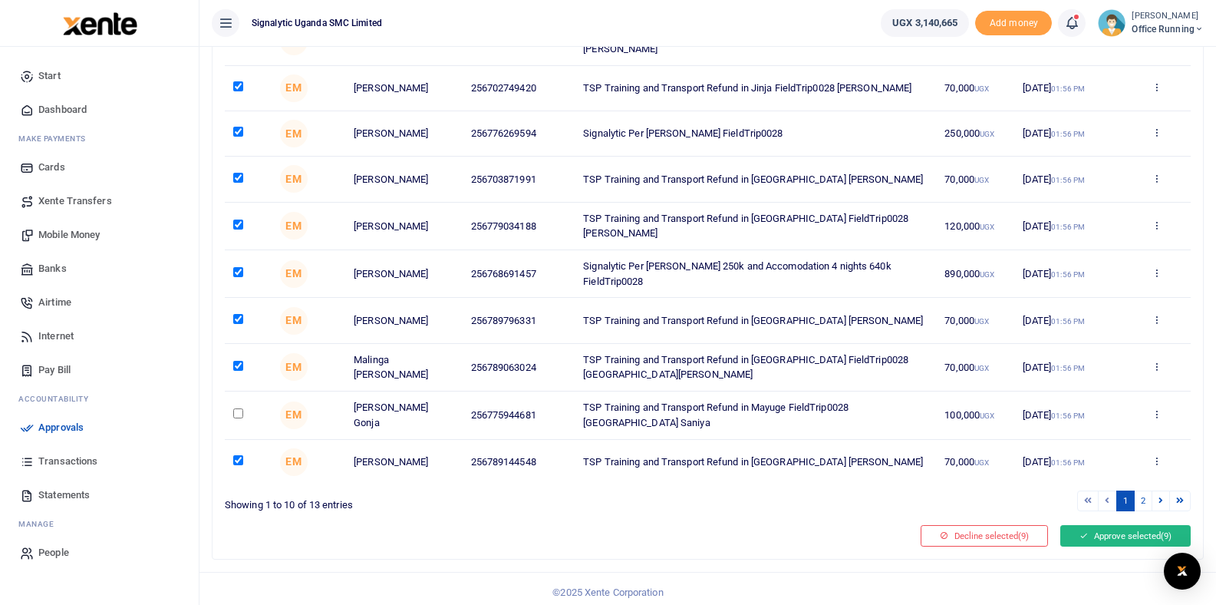
click at [1113, 536] on button "Approve selected (9)" at bounding box center [1125, 535] width 130 height 21
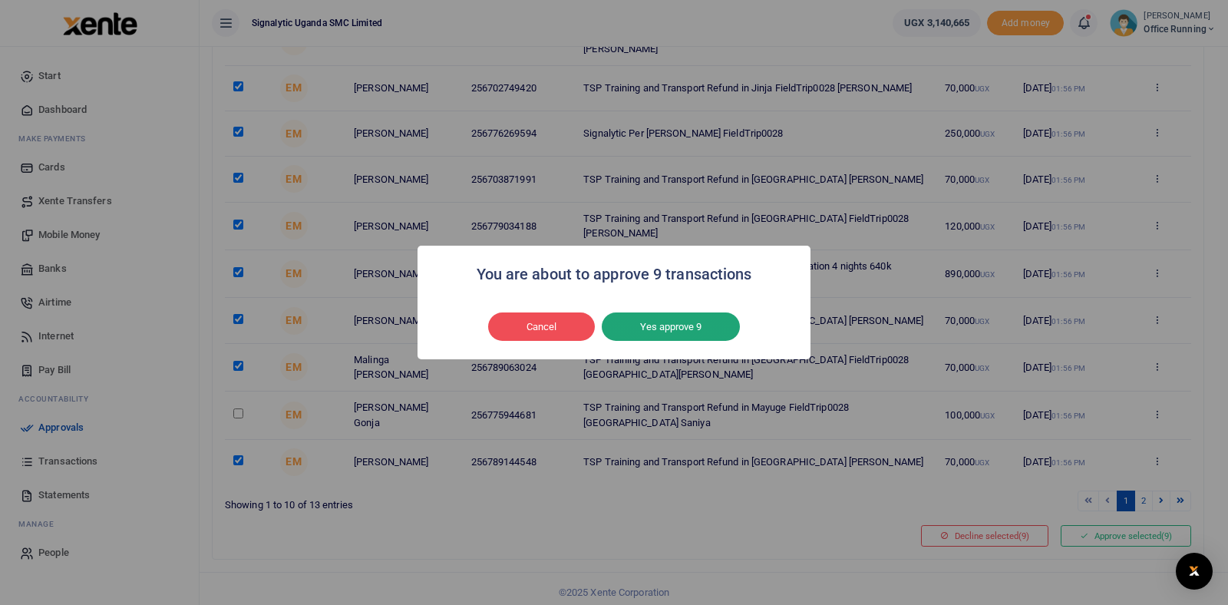
click at [673, 329] on button "Yes approve 9" at bounding box center [671, 326] width 138 height 29
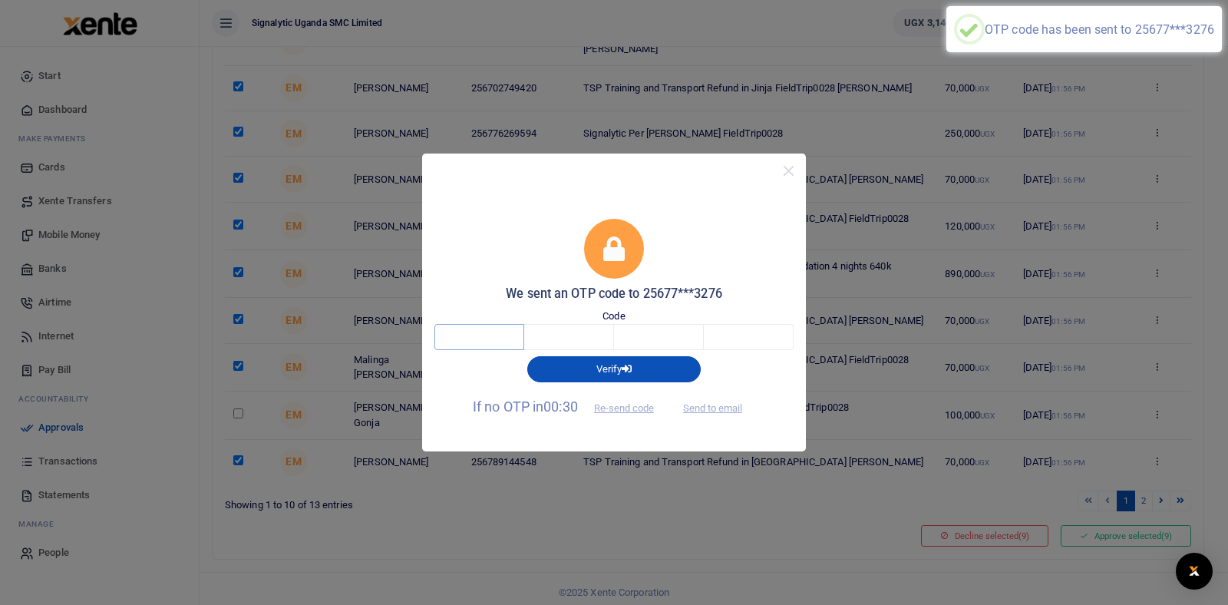
click at [481, 331] on input "text" at bounding box center [479, 337] width 90 height 26
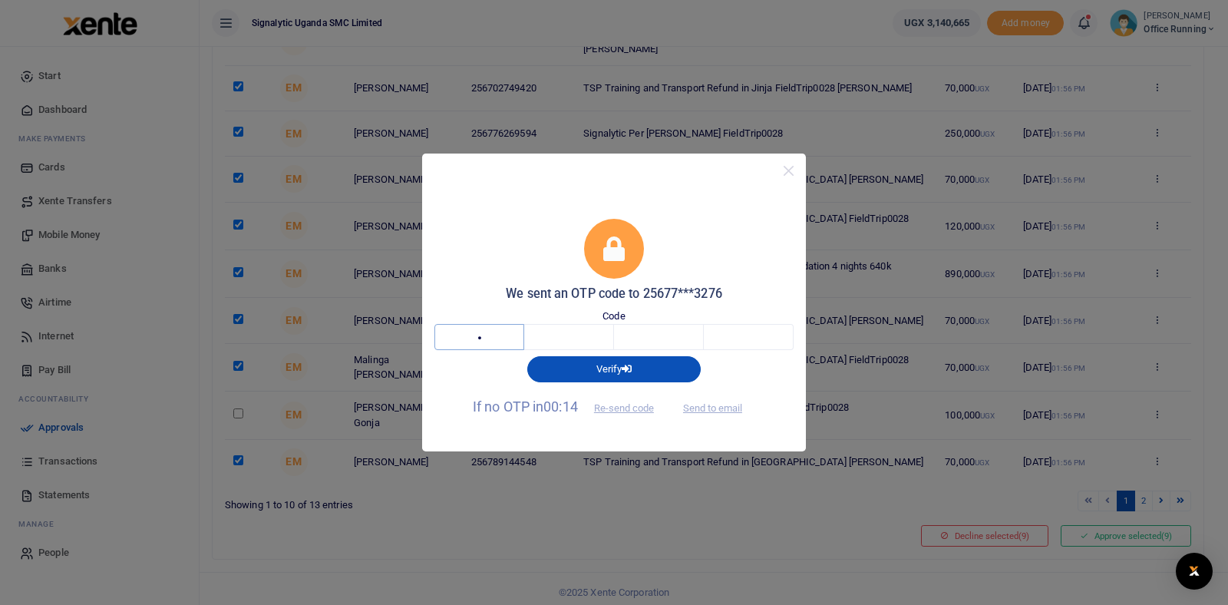
type input "7"
type input "3"
type input "2"
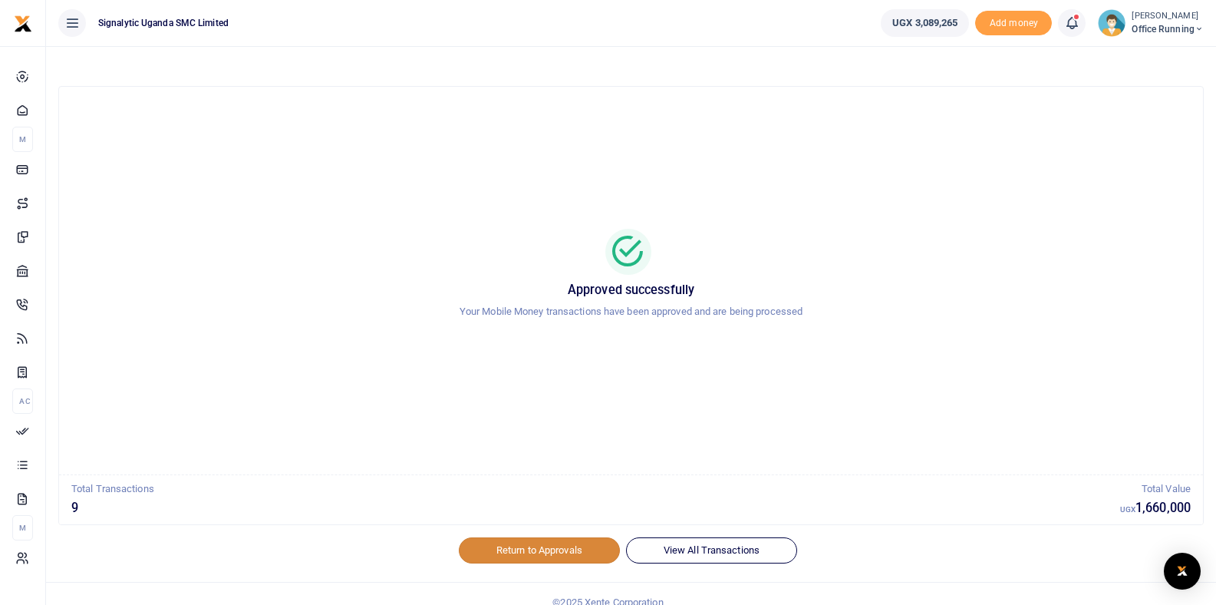
click at [530, 556] on link "Return to Approvals" at bounding box center [539, 550] width 161 height 26
click at [541, 553] on link "Return to Approvals" at bounding box center [539, 550] width 161 height 26
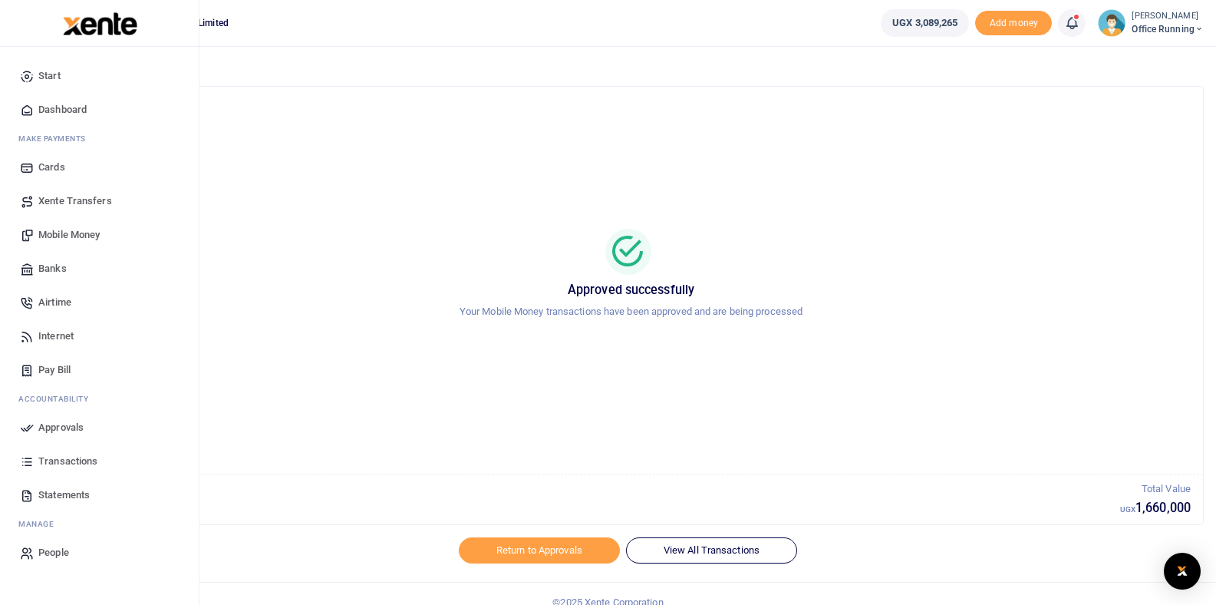
click at [71, 423] on span "Approvals" at bounding box center [60, 427] width 45 height 15
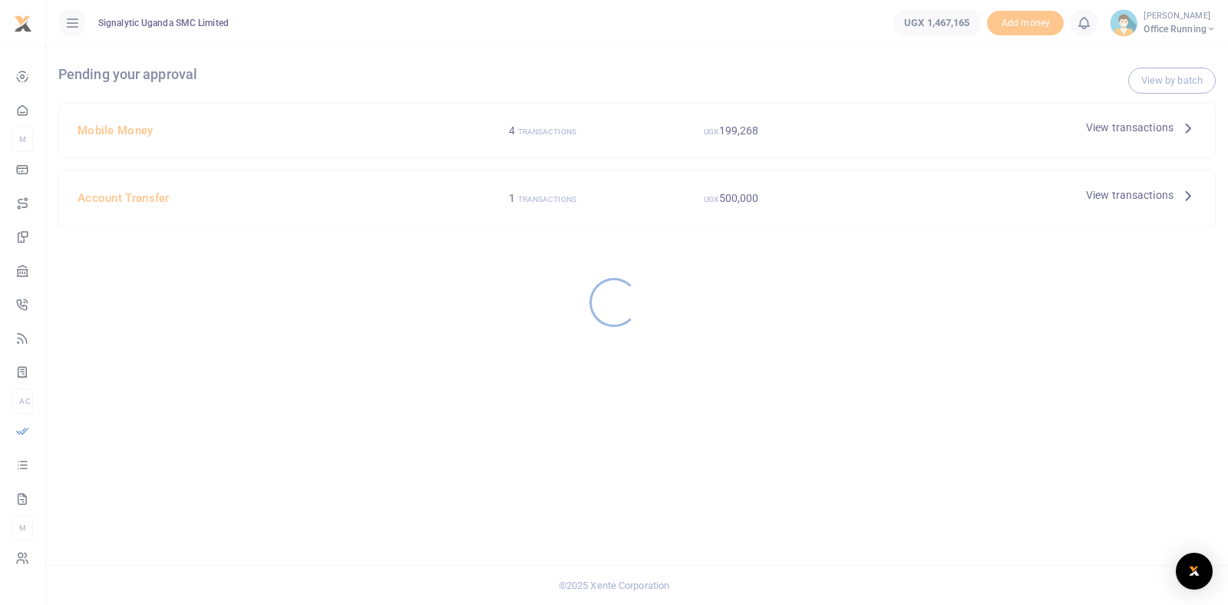
click at [764, 176] on div at bounding box center [614, 302] width 1228 height 605
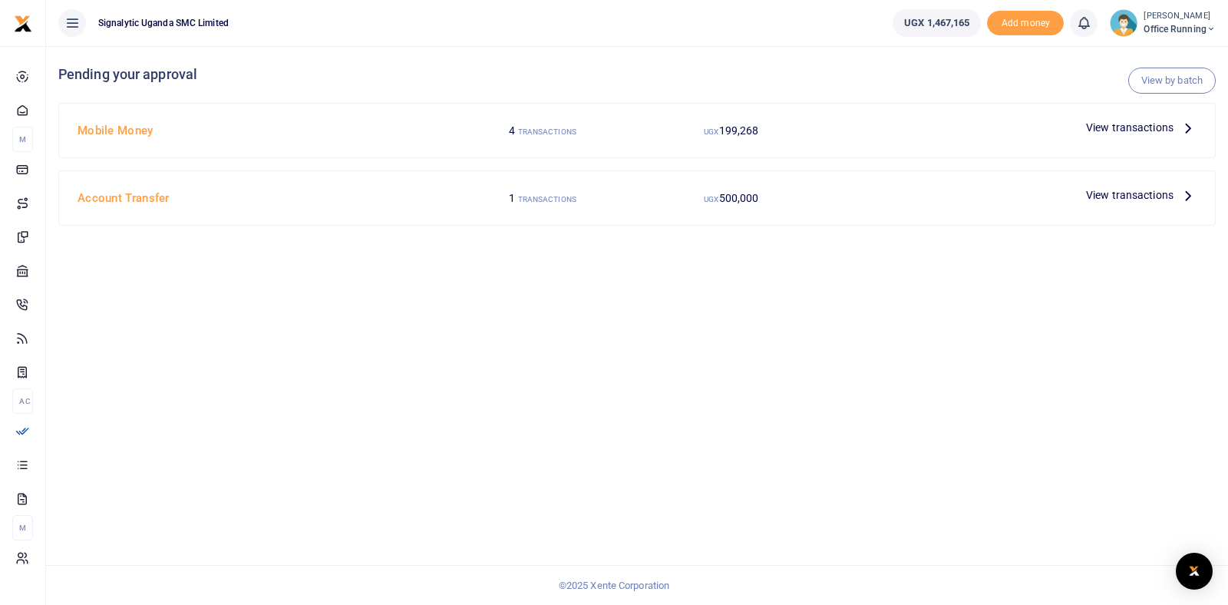
click at [1108, 126] on span "View transactions" at bounding box center [1129, 127] width 87 height 17
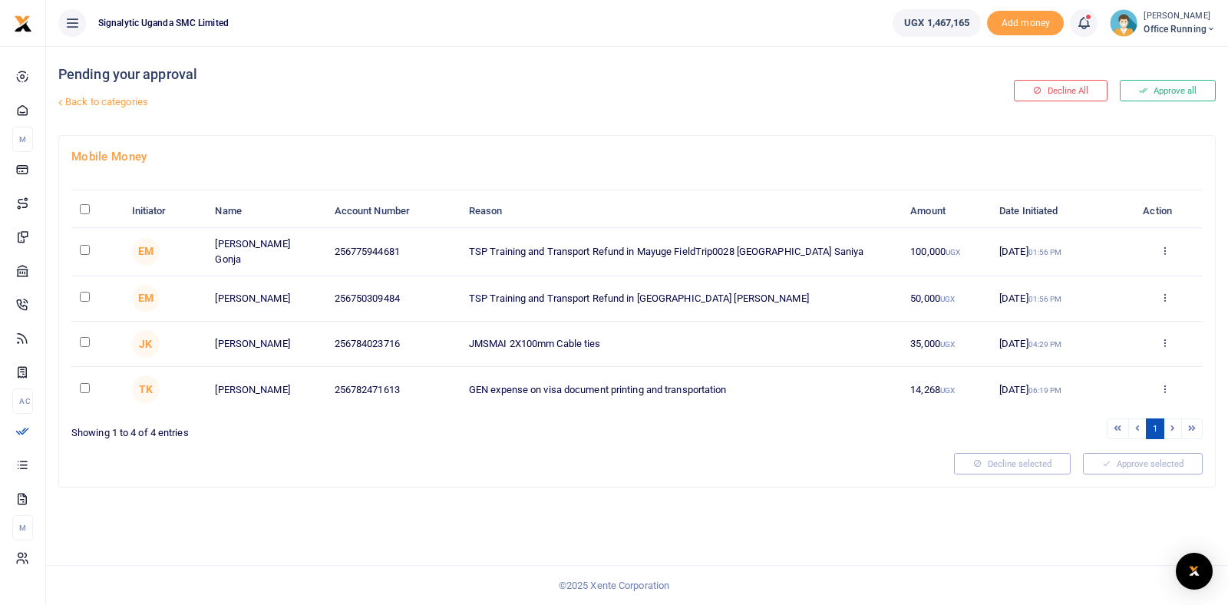
click at [84, 295] on input "checkbox" at bounding box center [85, 297] width 10 height 10
checkbox input "true"
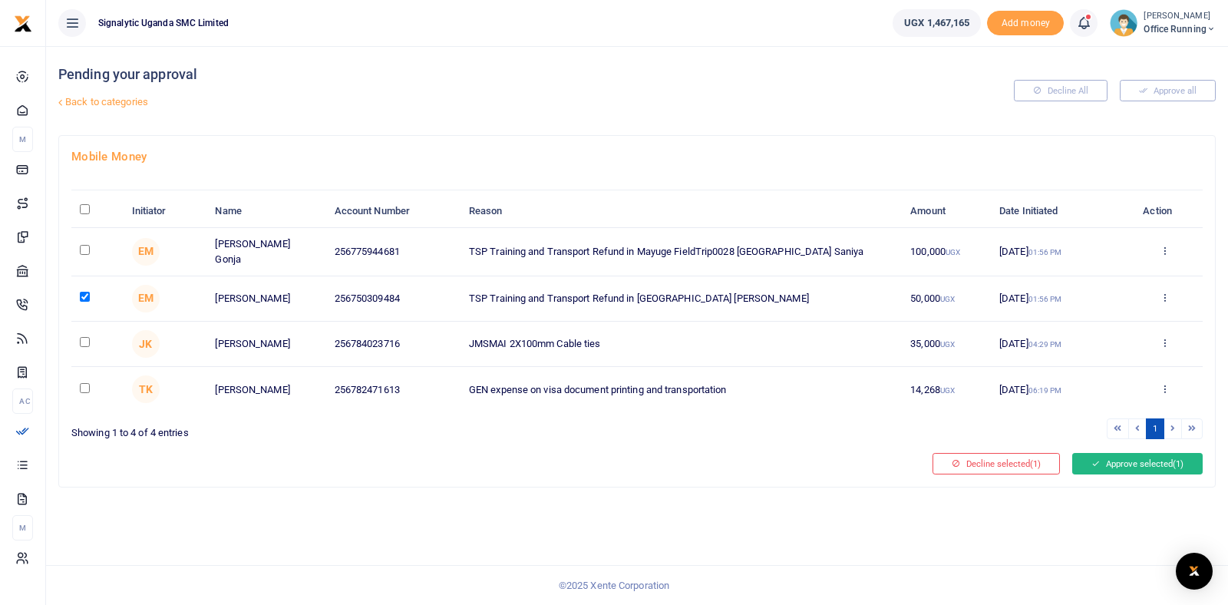
click at [1100, 460] on button "Approve selected (1)" at bounding box center [1137, 463] width 130 height 21
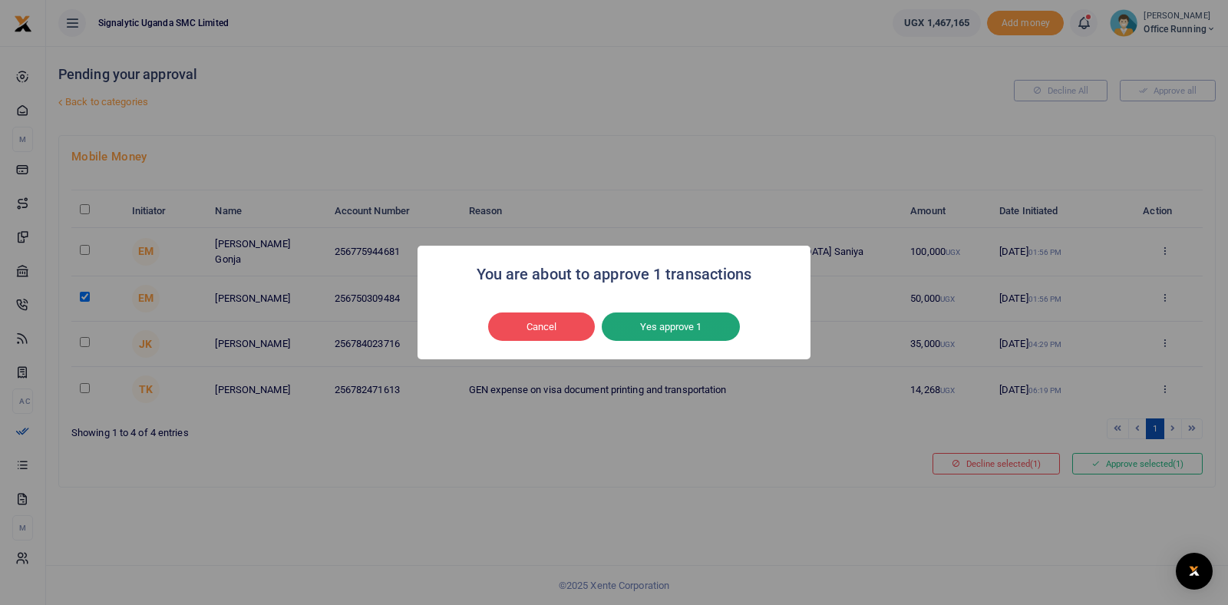
click at [671, 318] on button "Yes approve 1" at bounding box center [671, 326] width 138 height 29
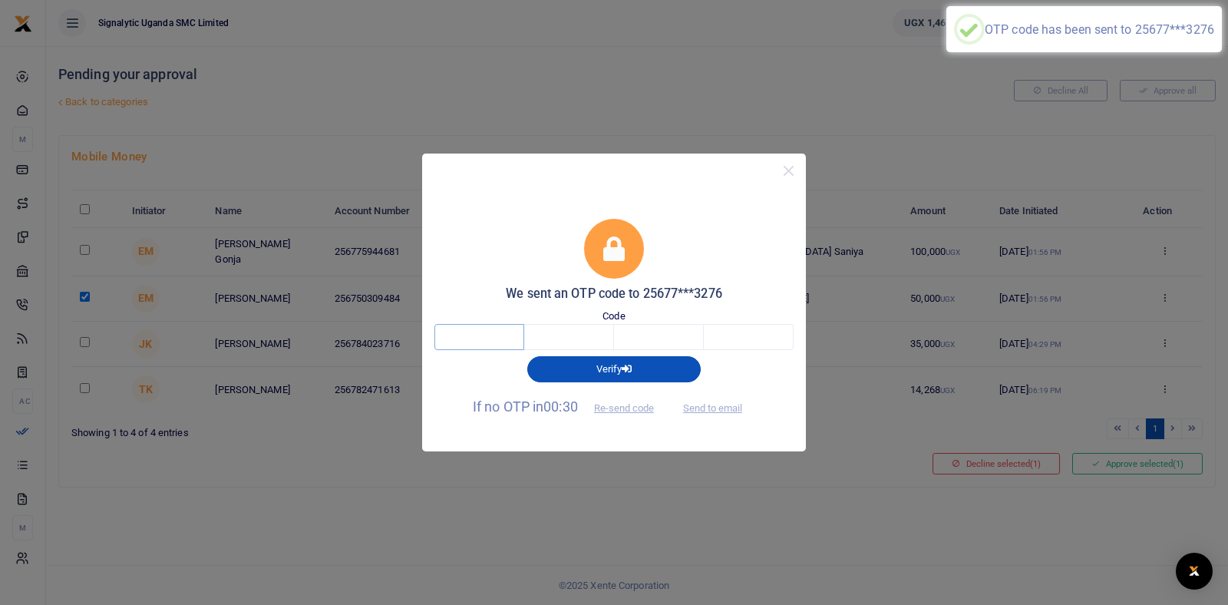
click at [486, 329] on input "text" at bounding box center [479, 337] width 90 height 26
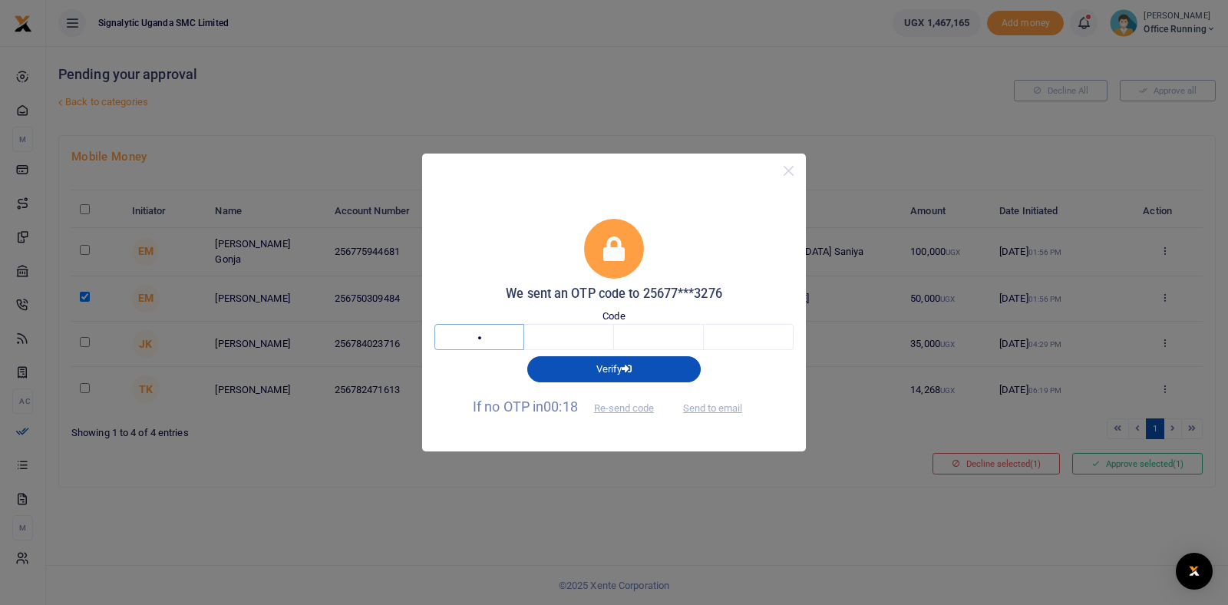
type input "8"
type input "9"
type input "4"
type input "6"
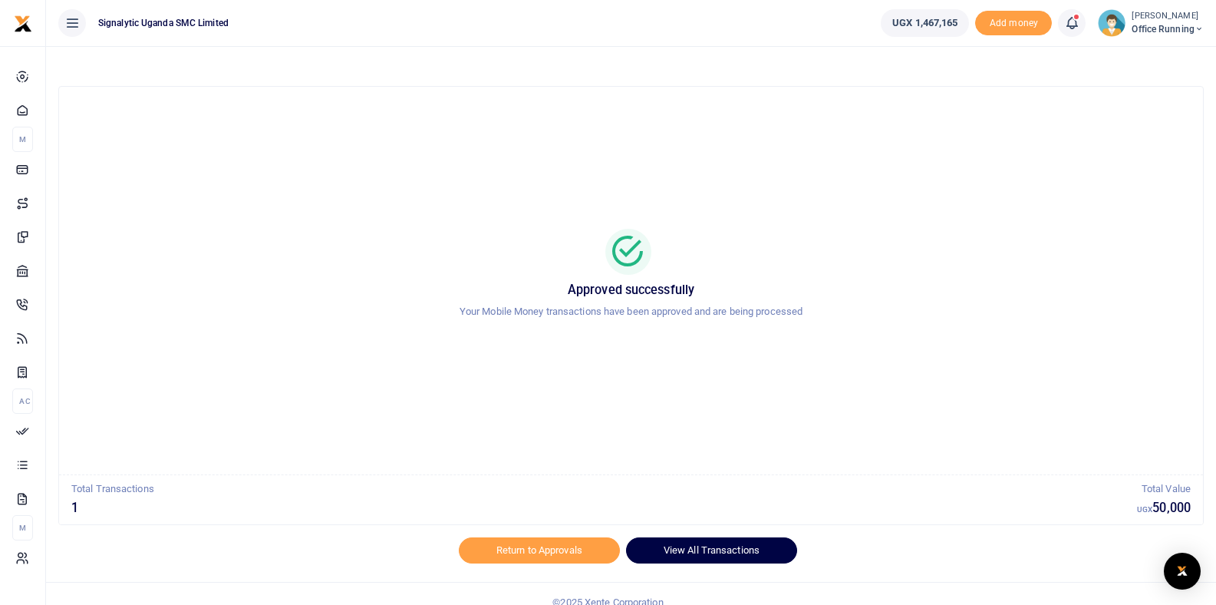
click at [740, 554] on link "View All Transactions" at bounding box center [711, 550] width 171 height 26
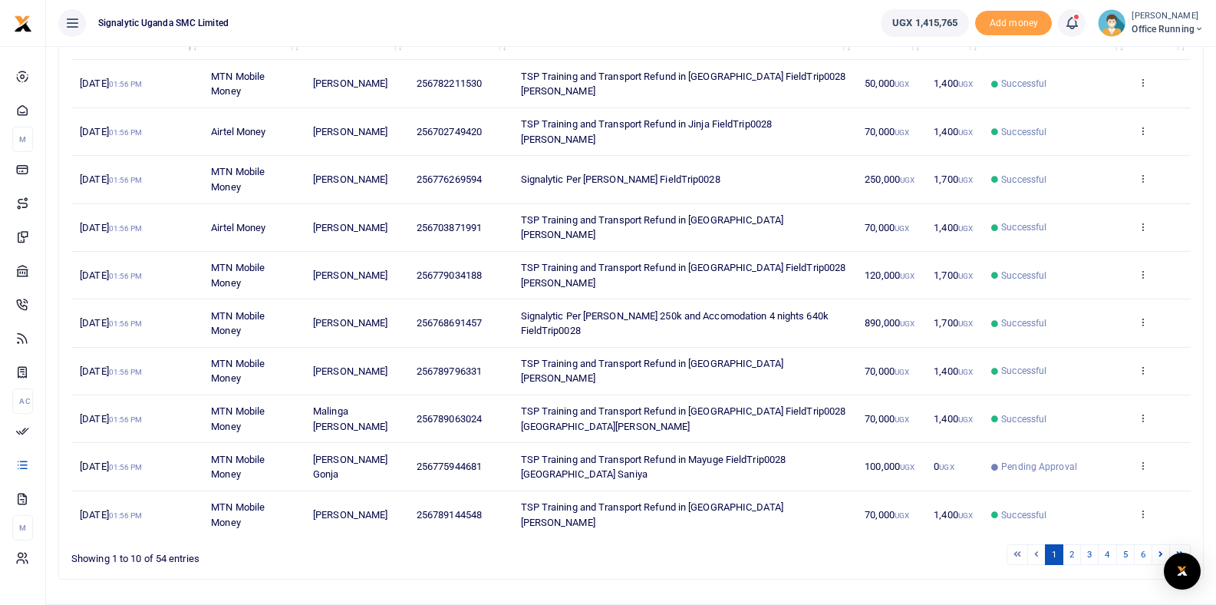
scroll to position [223, 0]
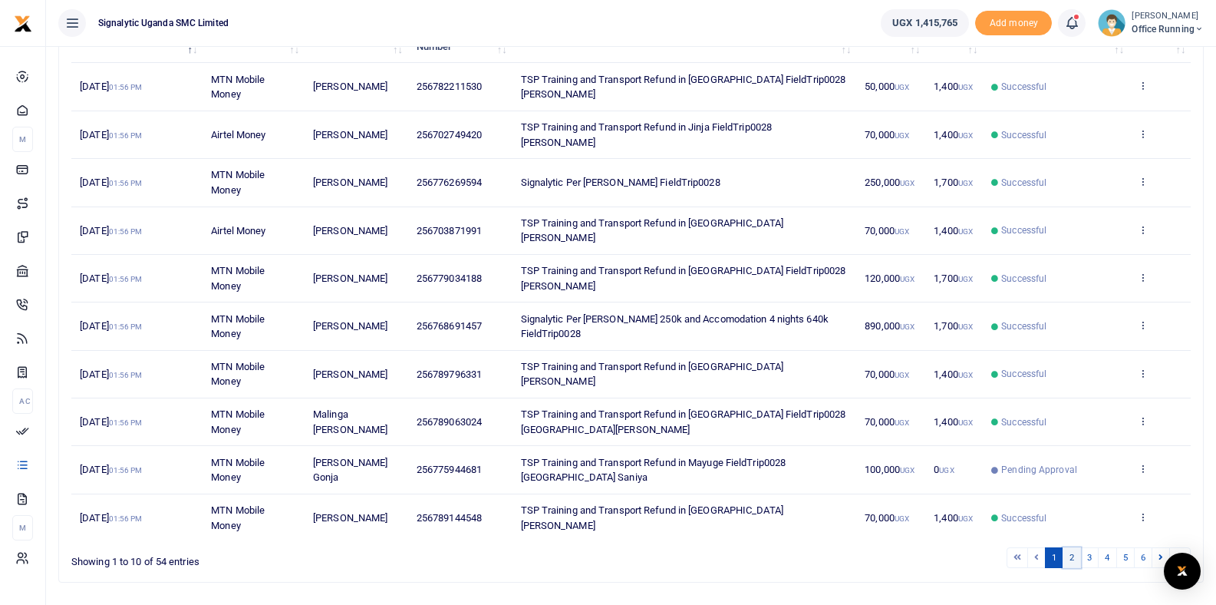
click at [1073, 547] on link "2" at bounding box center [1072, 557] width 18 height 21
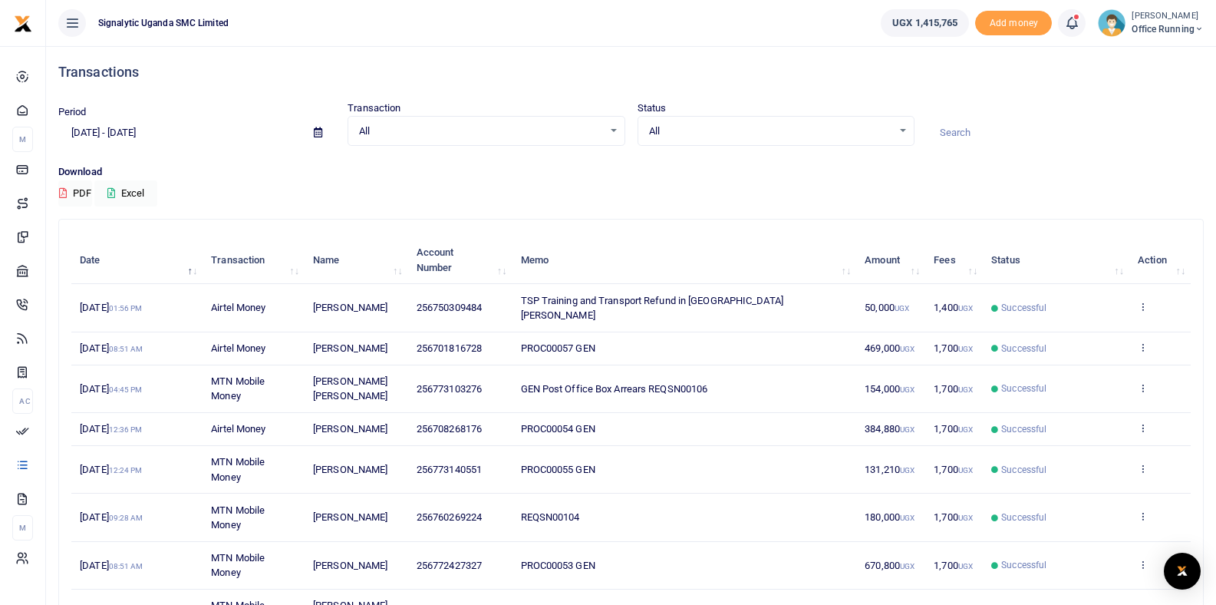
scroll to position [0, 0]
